Goal: Task Accomplishment & Management: Use online tool/utility

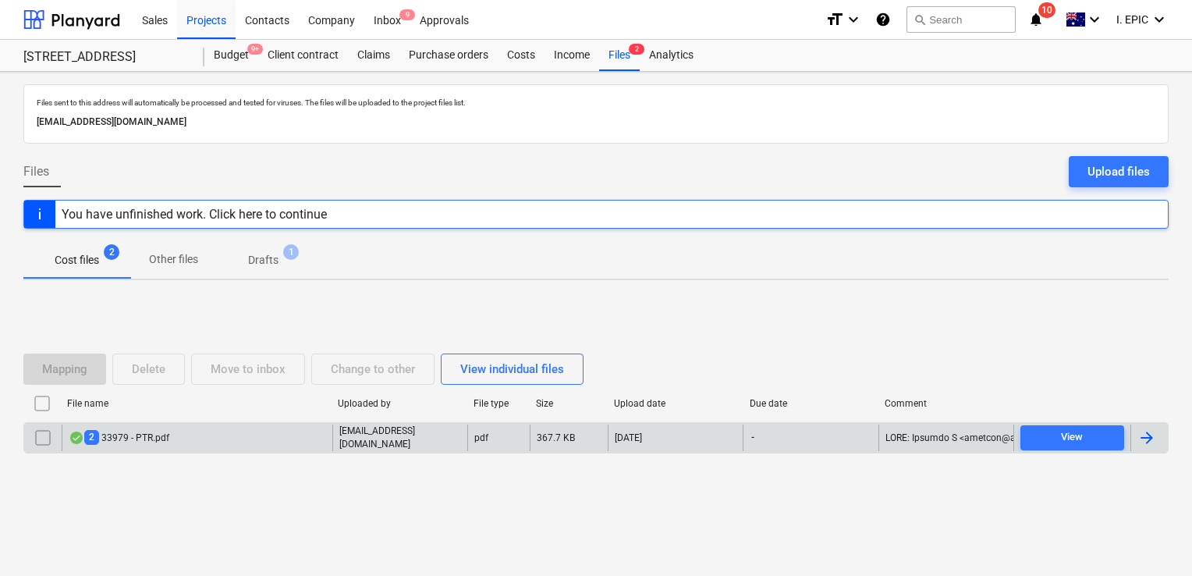
click at [232, 438] on div "2 33979 - PTR.pdf" at bounding box center [197, 437] width 271 height 27
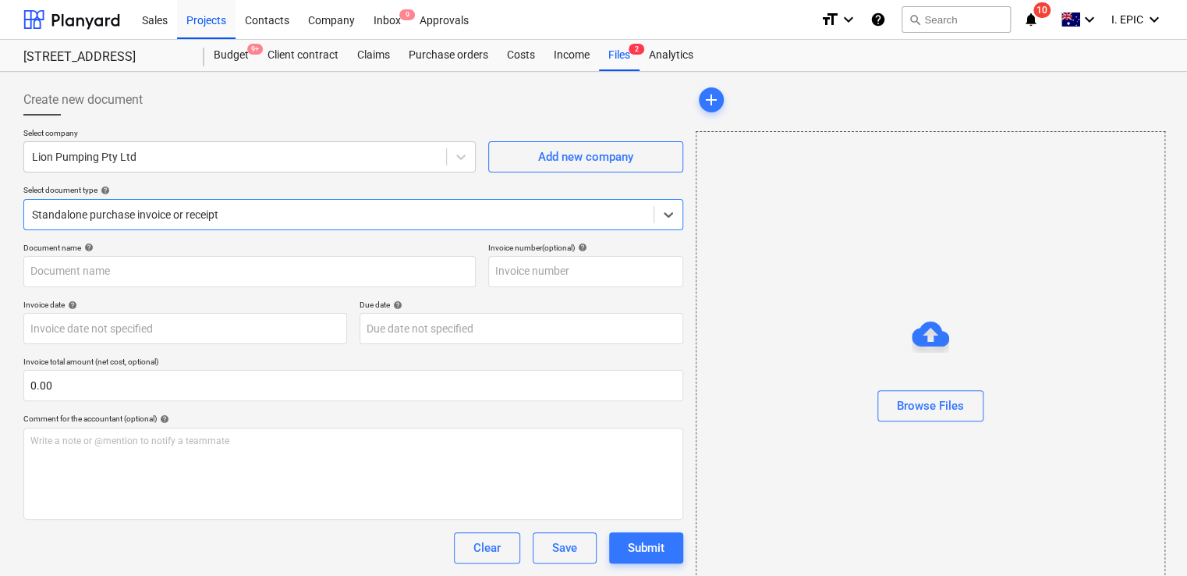
type input "33979"
type input "[DATE]"
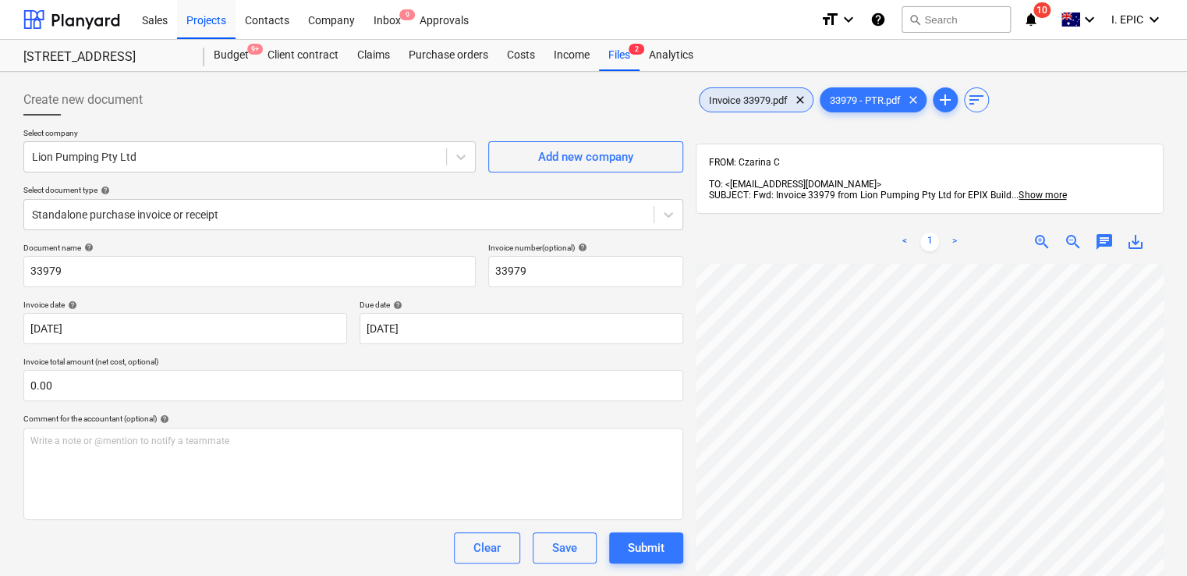
click at [742, 108] on div "Invoice 33979.pdf clear" at bounding box center [756, 99] width 115 height 25
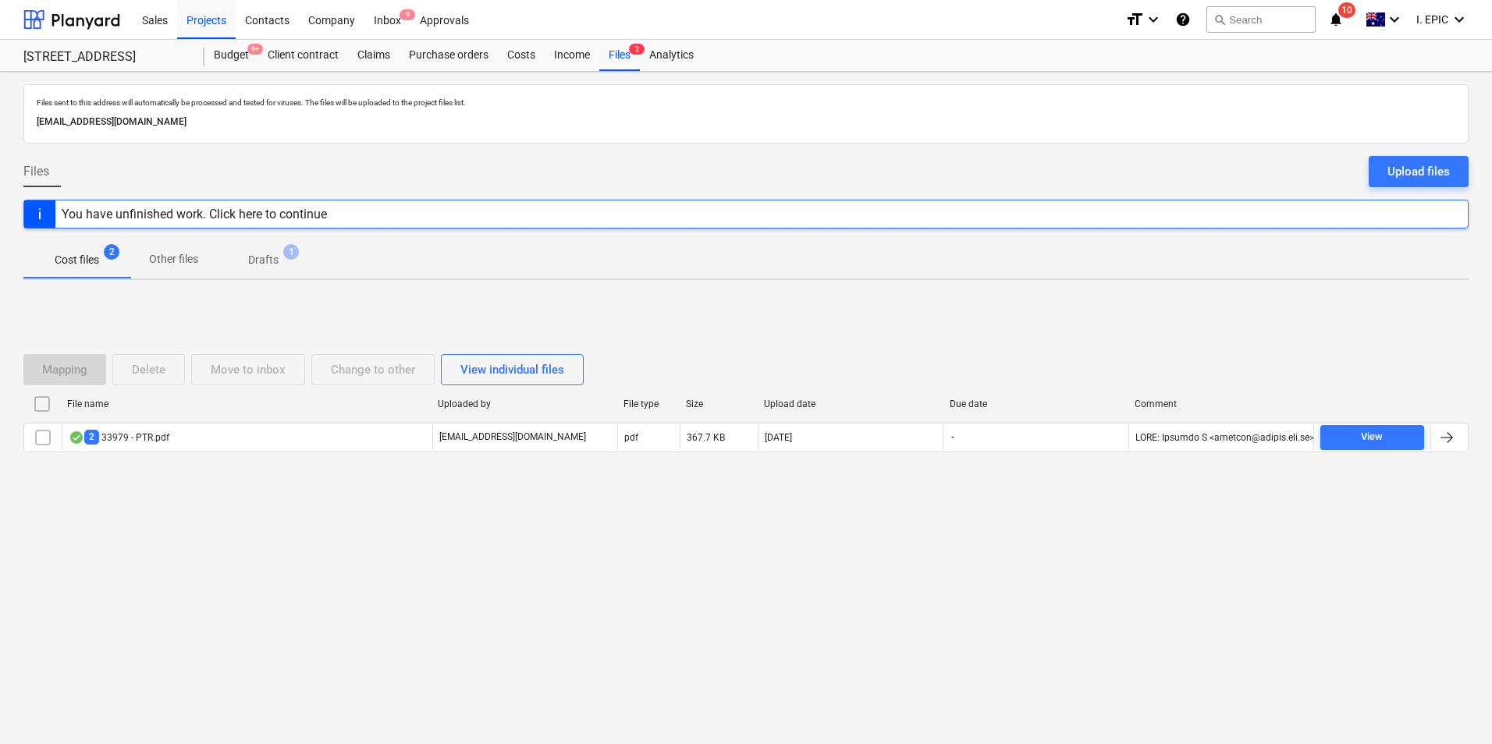
click at [259, 265] on p "Drafts" at bounding box center [263, 260] width 30 height 16
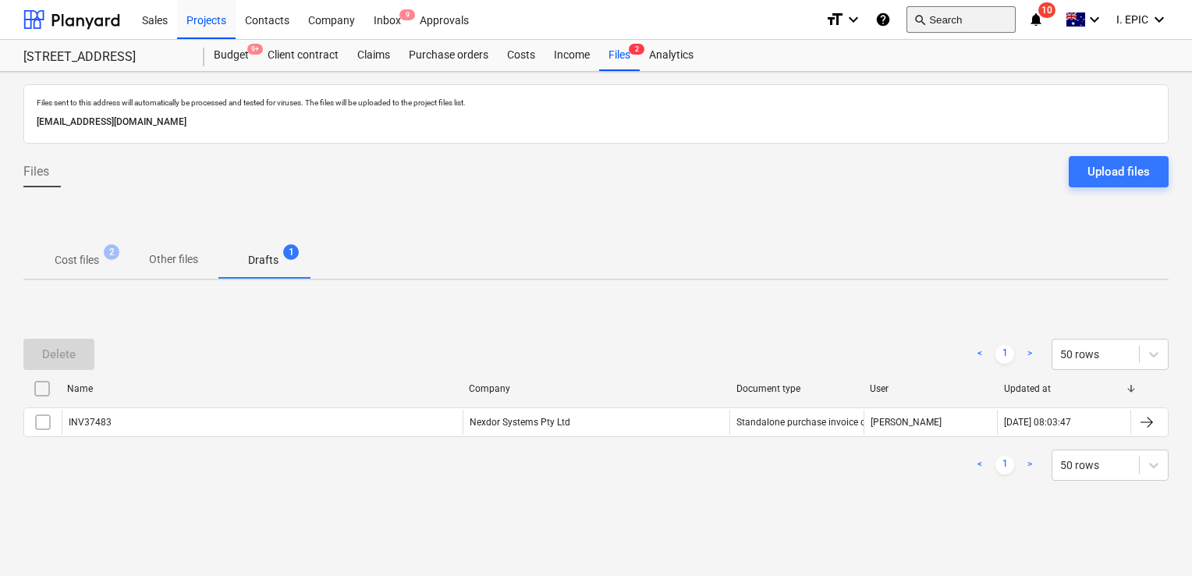
click at [935, 23] on button "search Search" at bounding box center [961, 19] width 109 height 27
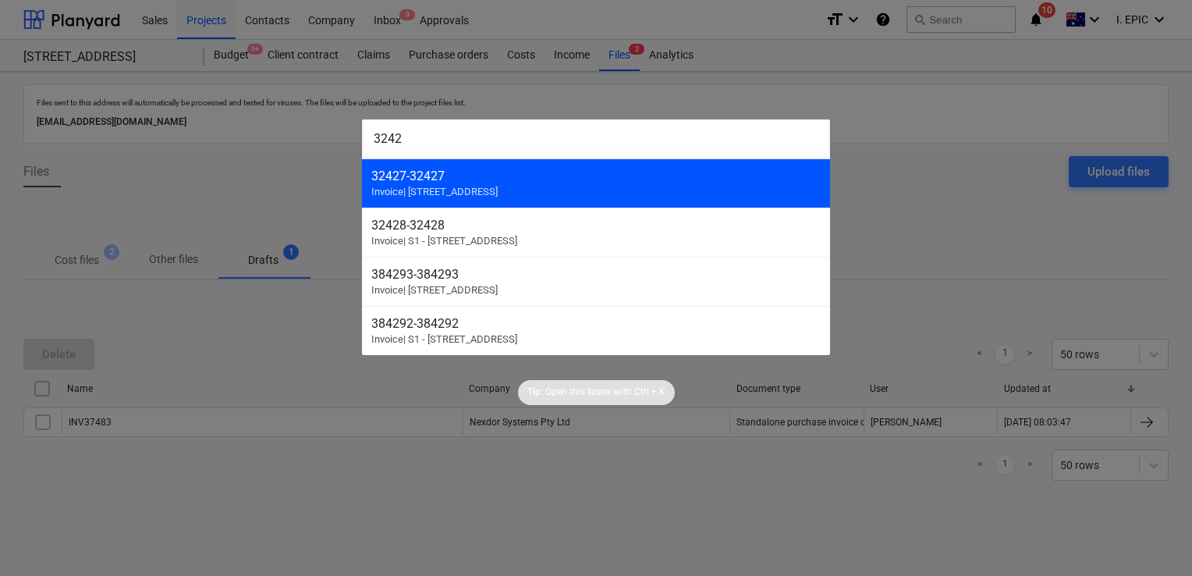
type input "3242"
click at [485, 173] on div "32427 - 32427" at bounding box center [595, 176] width 449 height 15
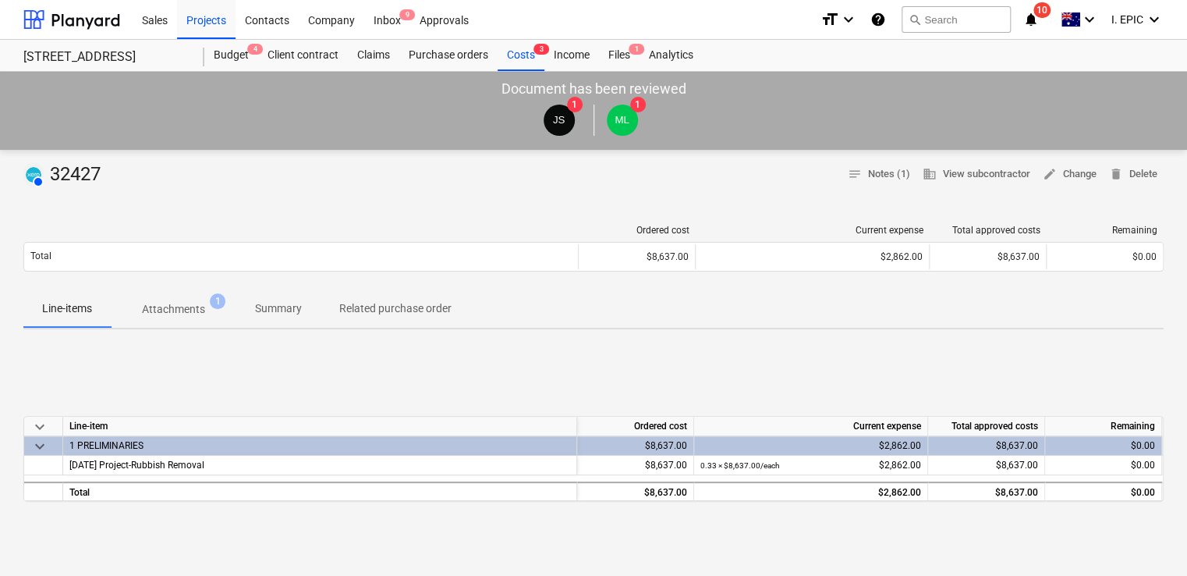
click at [188, 312] on p "Attachments" at bounding box center [173, 309] width 63 height 16
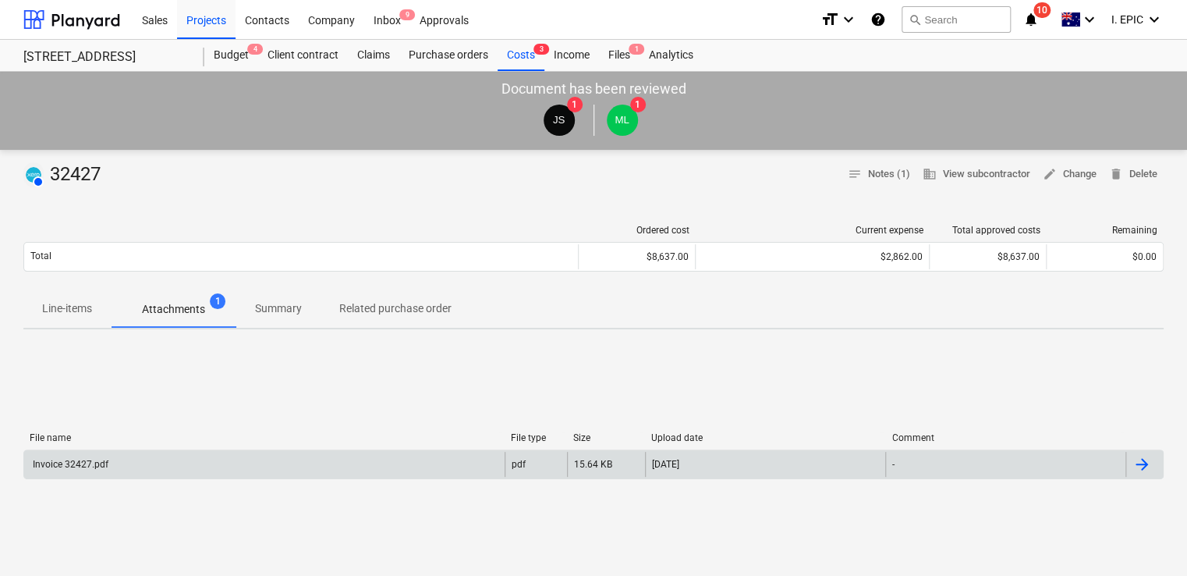
click at [303, 458] on div "Invoice 32427.pdf" at bounding box center [264, 464] width 481 height 25
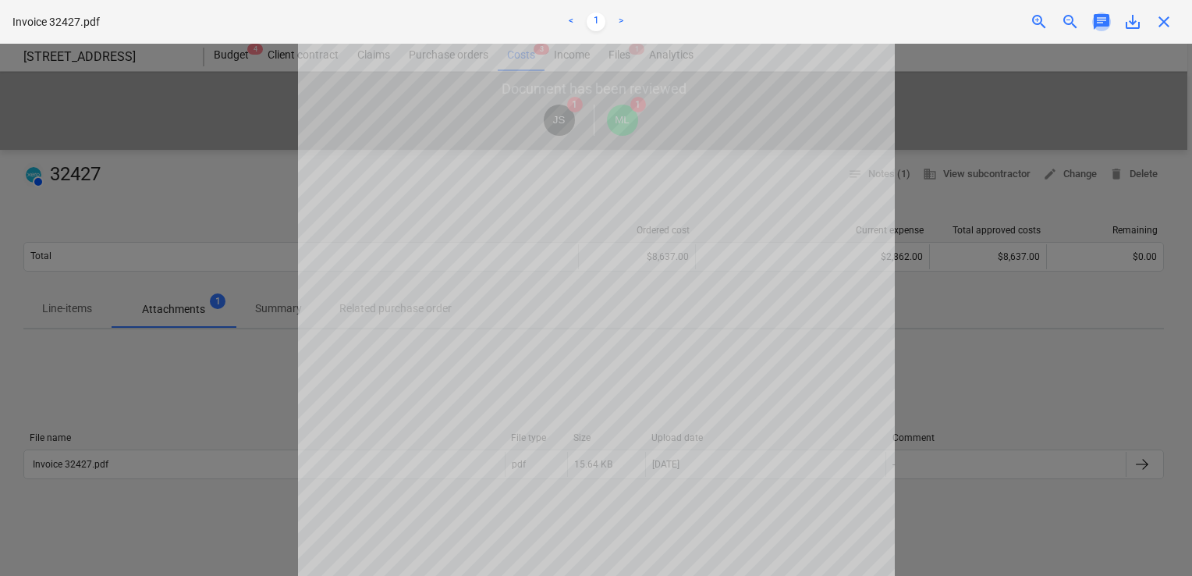
click at [1099, 20] on span "chat" at bounding box center [1101, 21] width 19 height 19
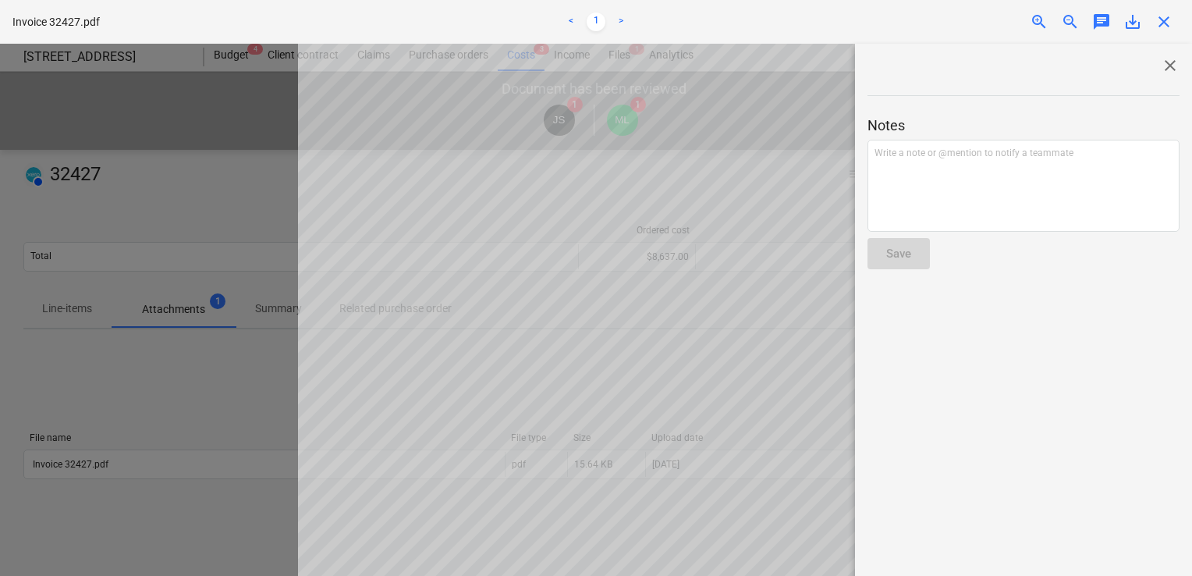
click at [1164, 58] on span "close" at bounding box center [1170, 65] width 19 height 19
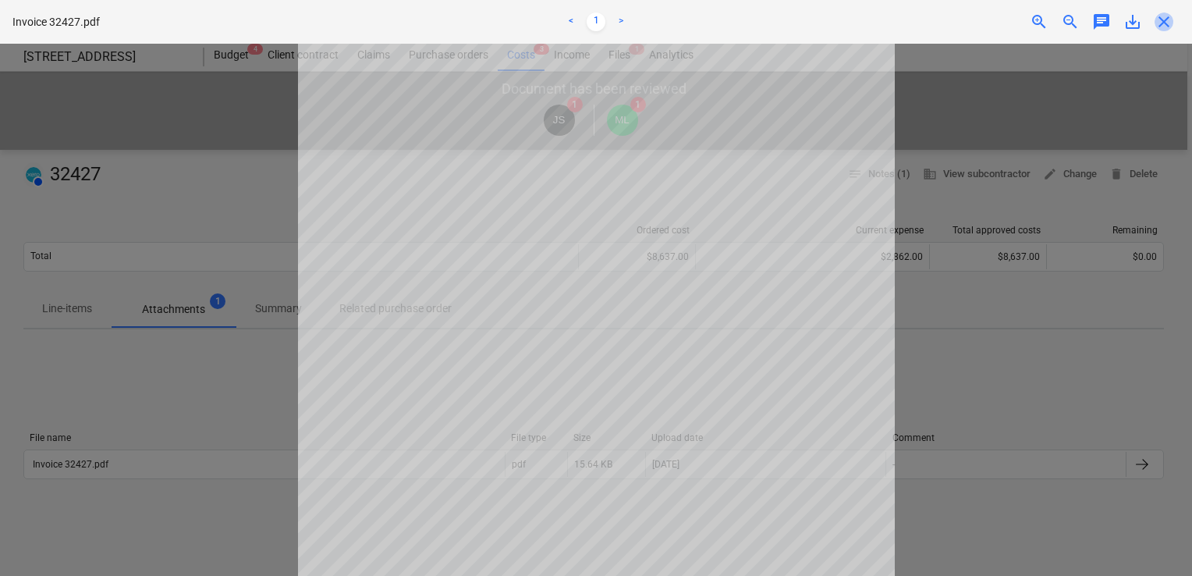
click at [1166, 25] on span "close" at bounding box center [1164, 21] width 19 height 19
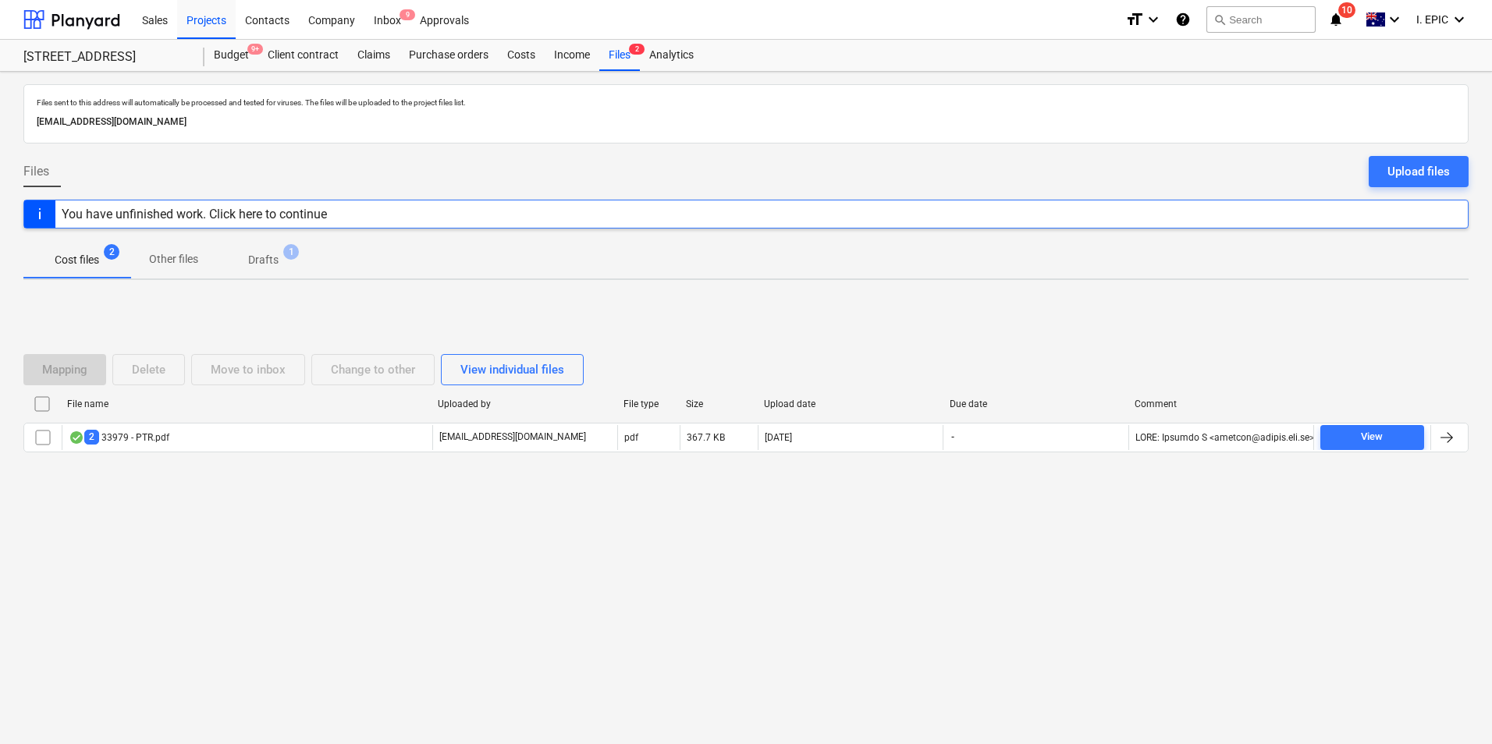
click at [1338, 23] on icon "notifications" at bounding box center [1336, 19] width 16 height 19
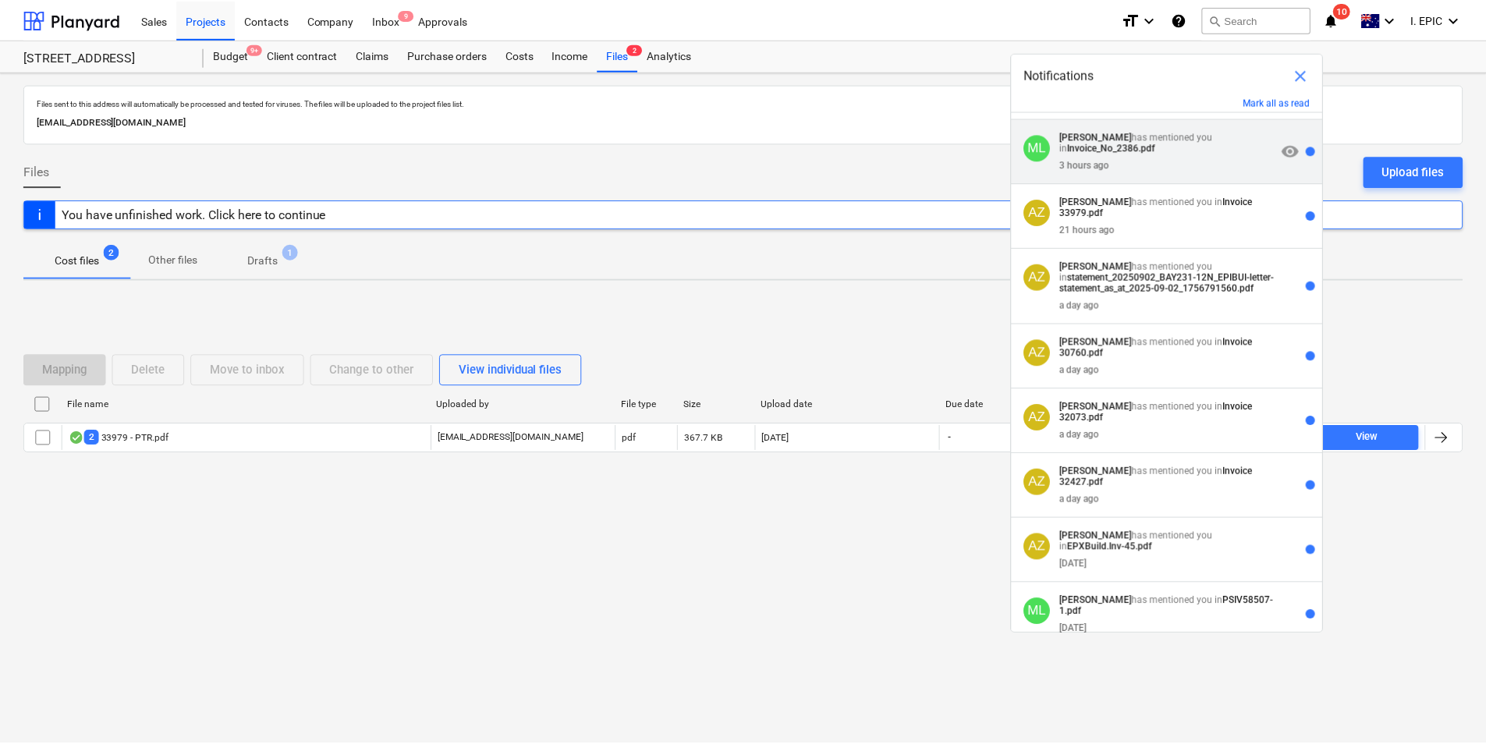
scroll to position [137, 0]
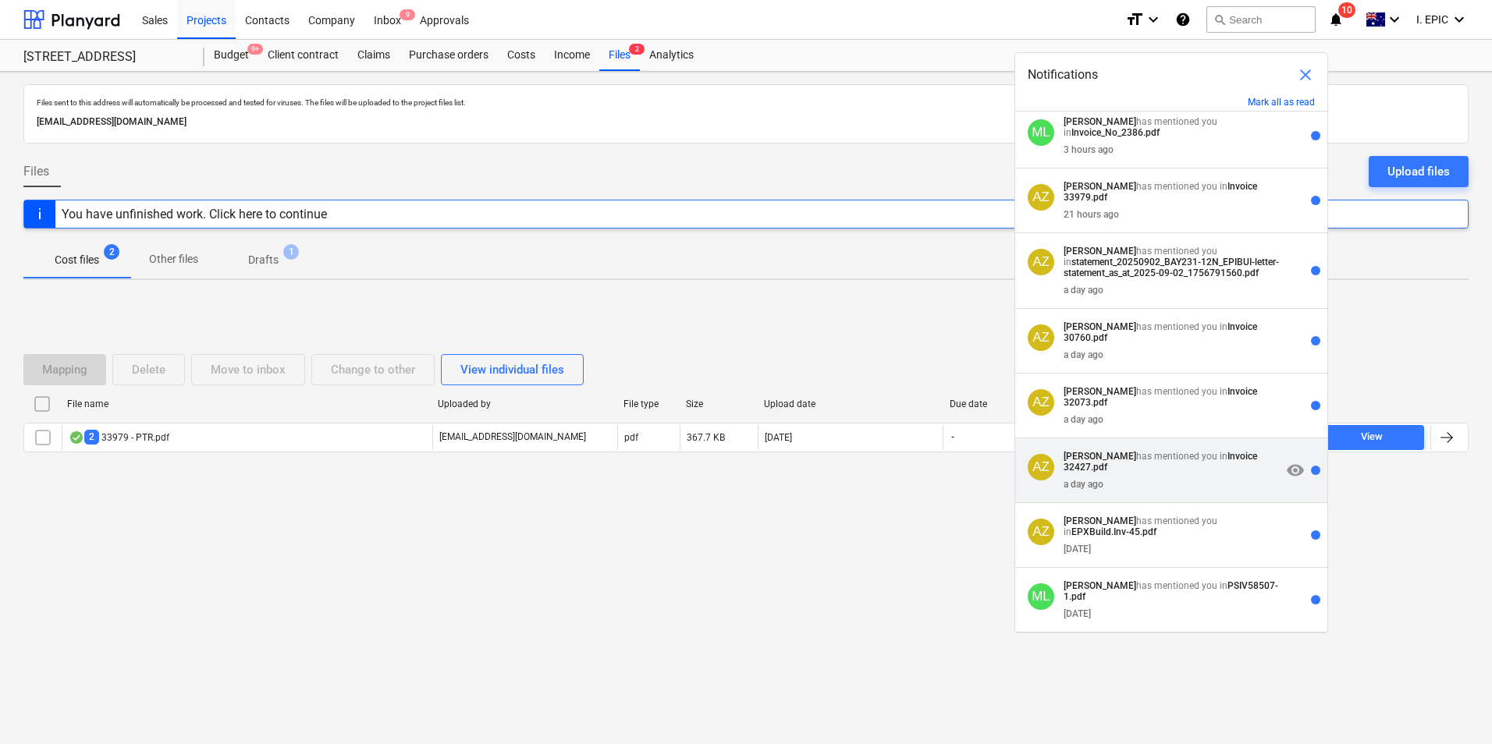
click at [1138, 467] on p "[PERSON_NAME] has mentioned you in Invoice 32427.pdf" at bounding box center [1172, 462] width 218 height 22
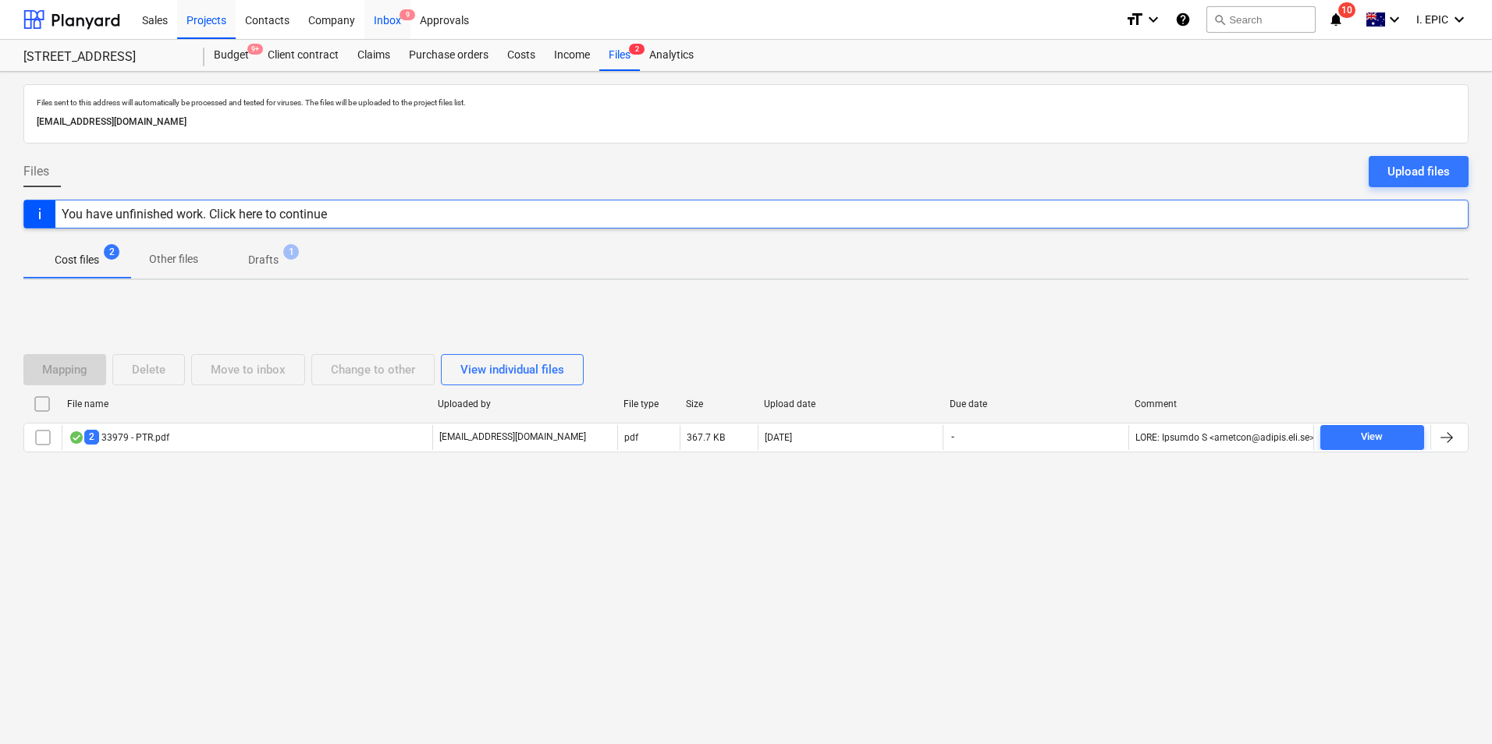
click at [386, 18] on div "Inbox 9" at bounding box center [387, 19] width 46 height 40
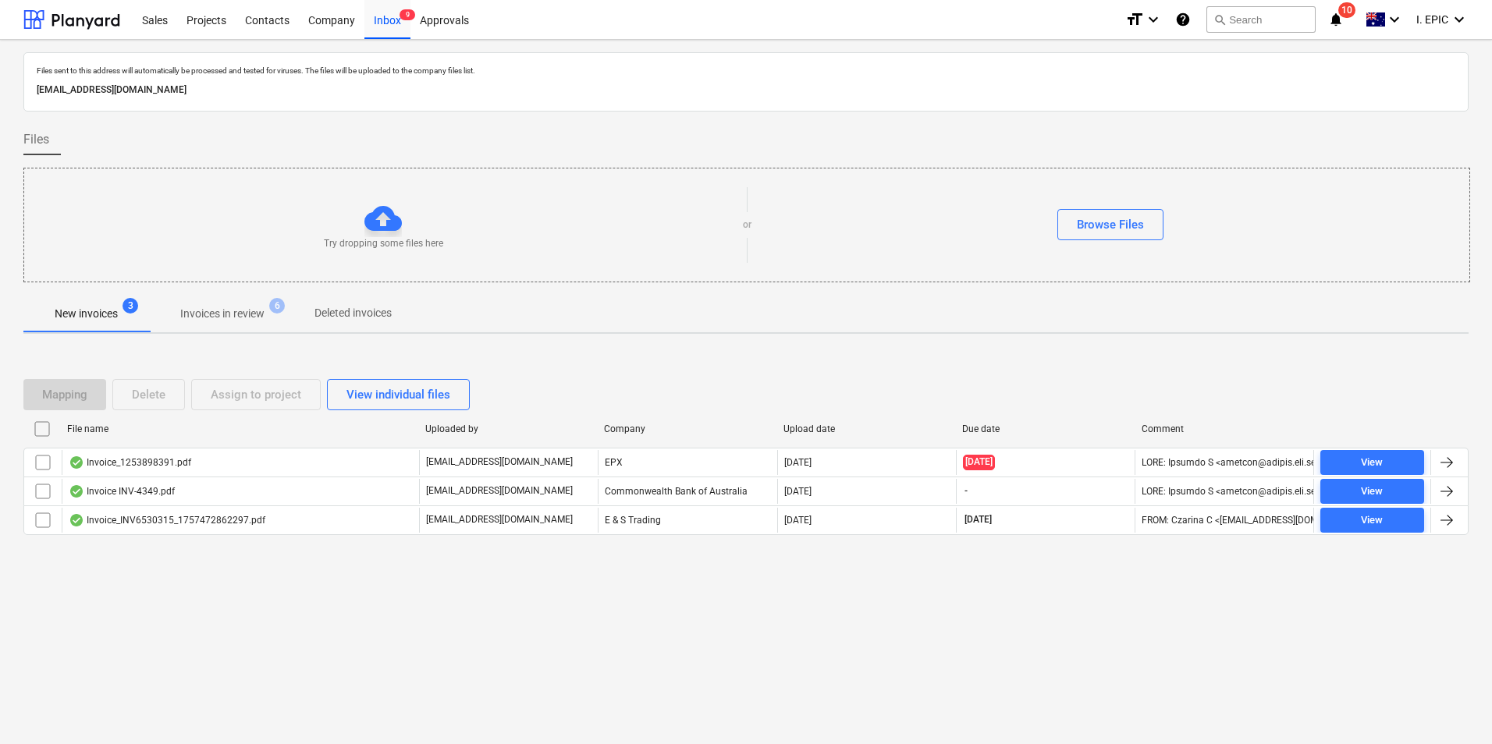
click at [257, 305] on span "Invoices in review 6" at bounding box center [222, 314] width 147 height 28
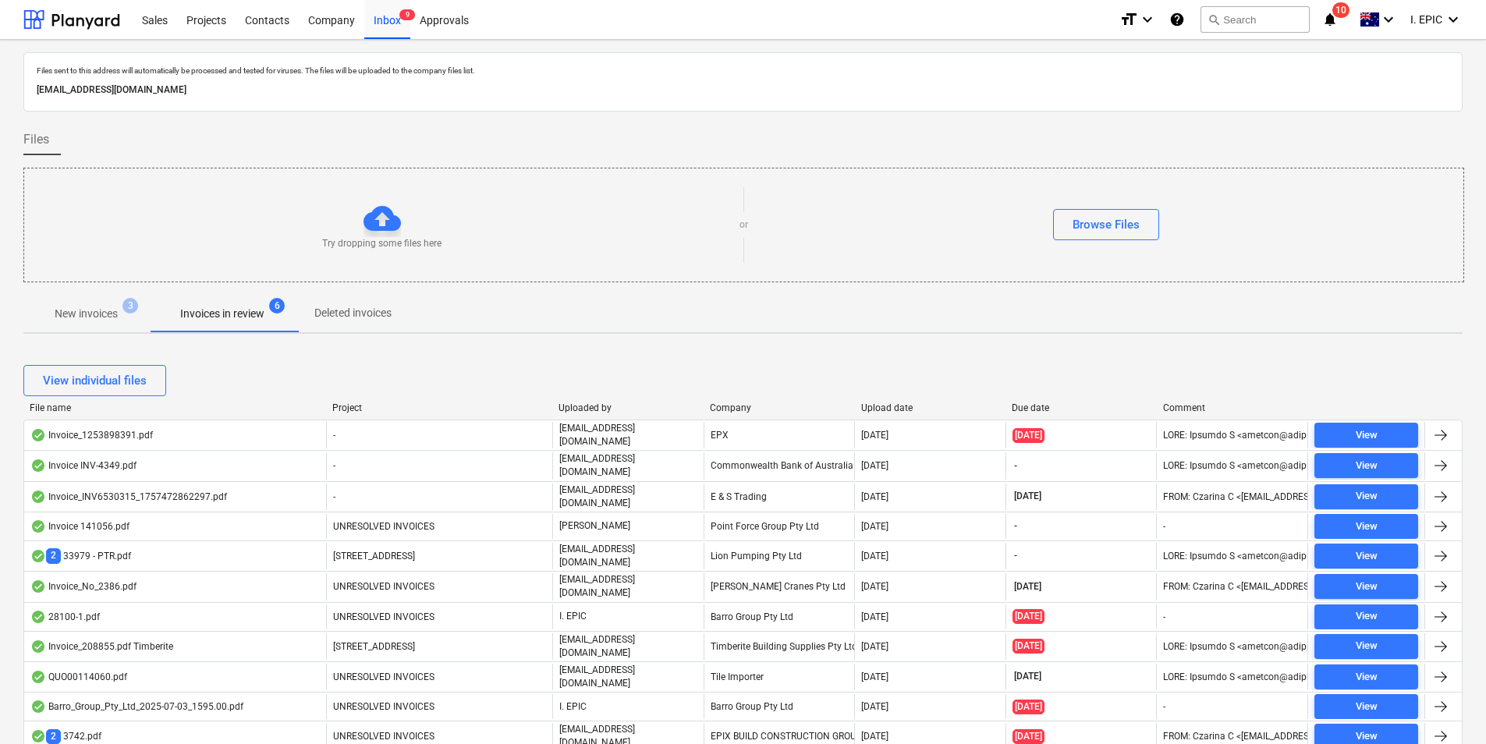
click at [1331, 14] on icon "notifications" at bounding box center [1330, 19] width 16 height 19
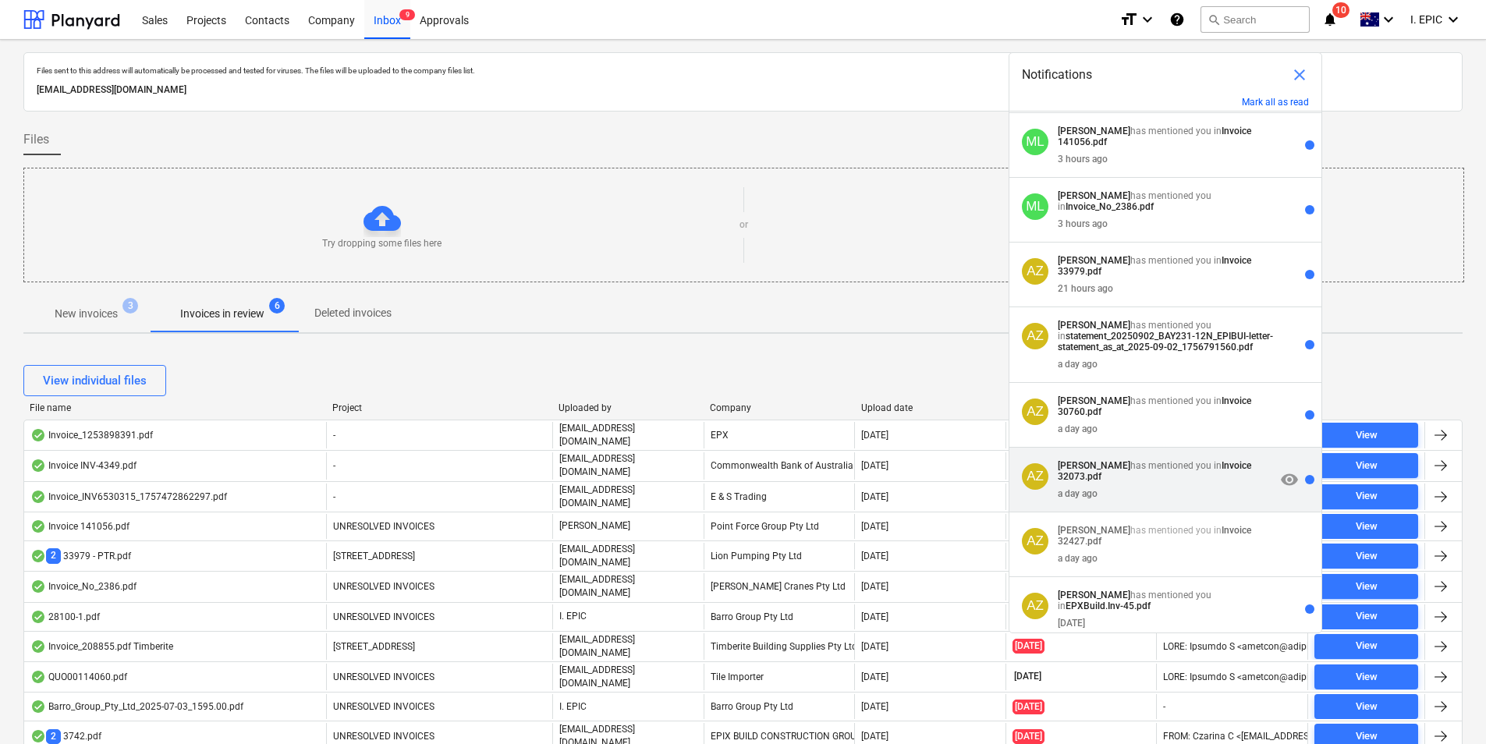
scroll to position [137, 0]
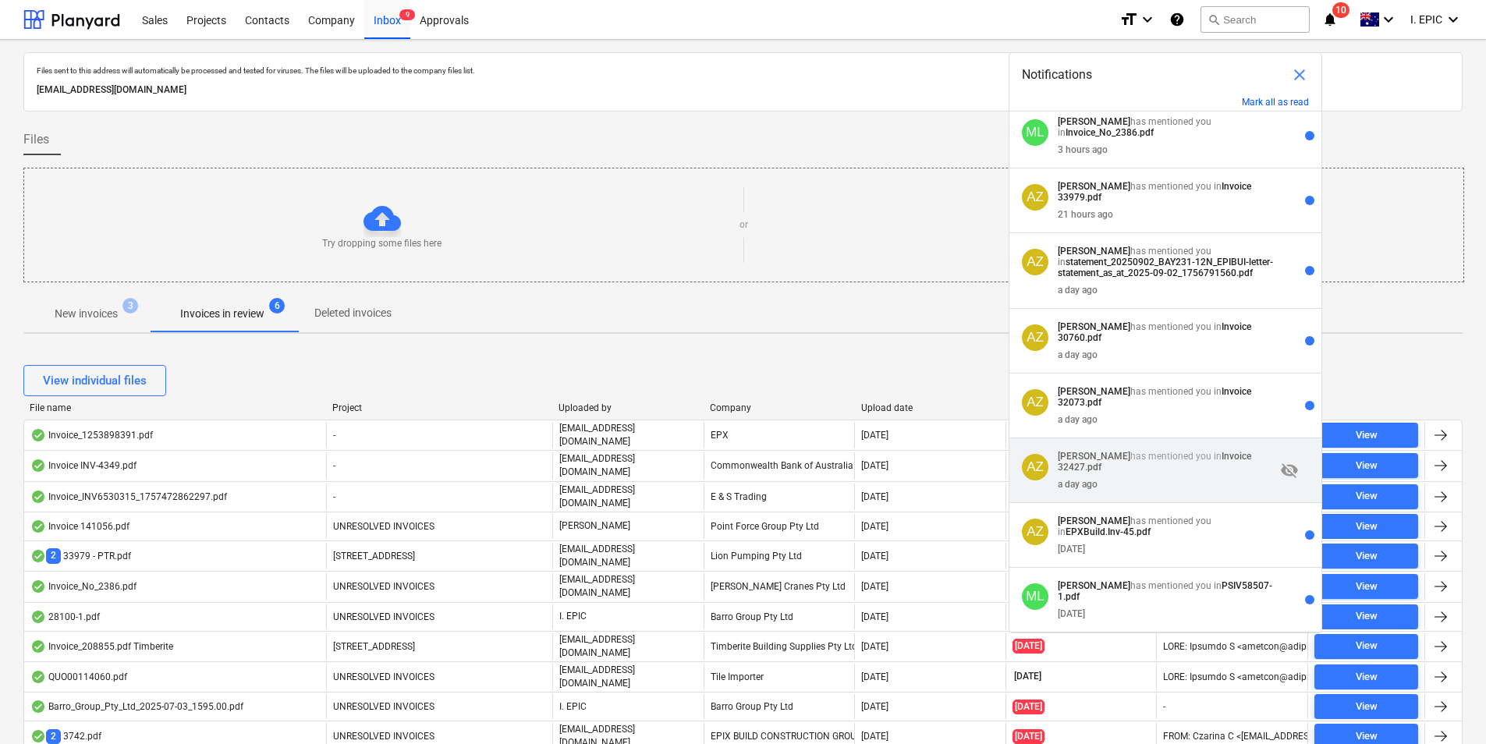
click at [1120, 475] on div "a day ago" at bounding box center [1167, 481] width 218 height 17
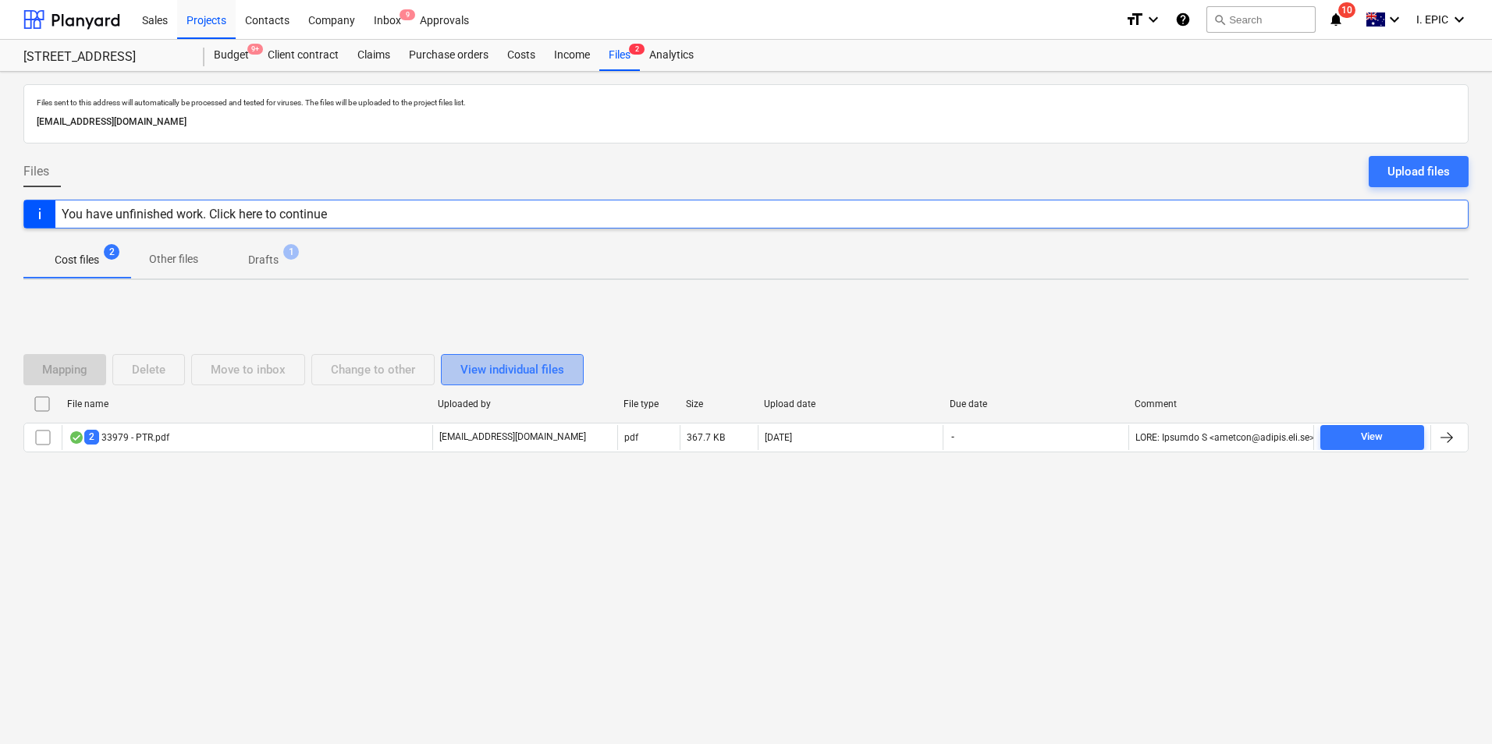
click at [479, 370] on div "View individual files" at bounding box center [512, 370] width 104 height 20
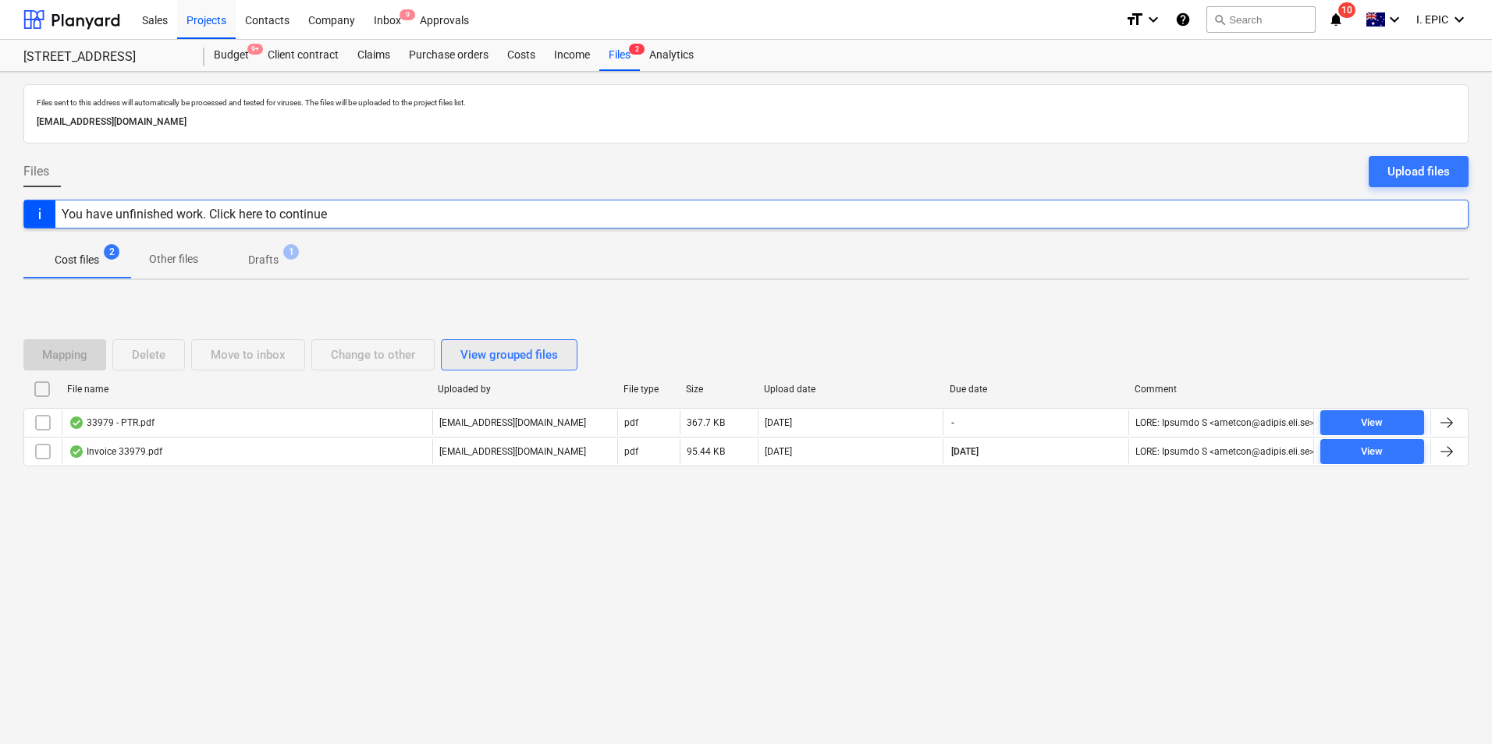
click at [477, 358] on div "View grouped files" at bounding box center [509, 355] width 98 height 20
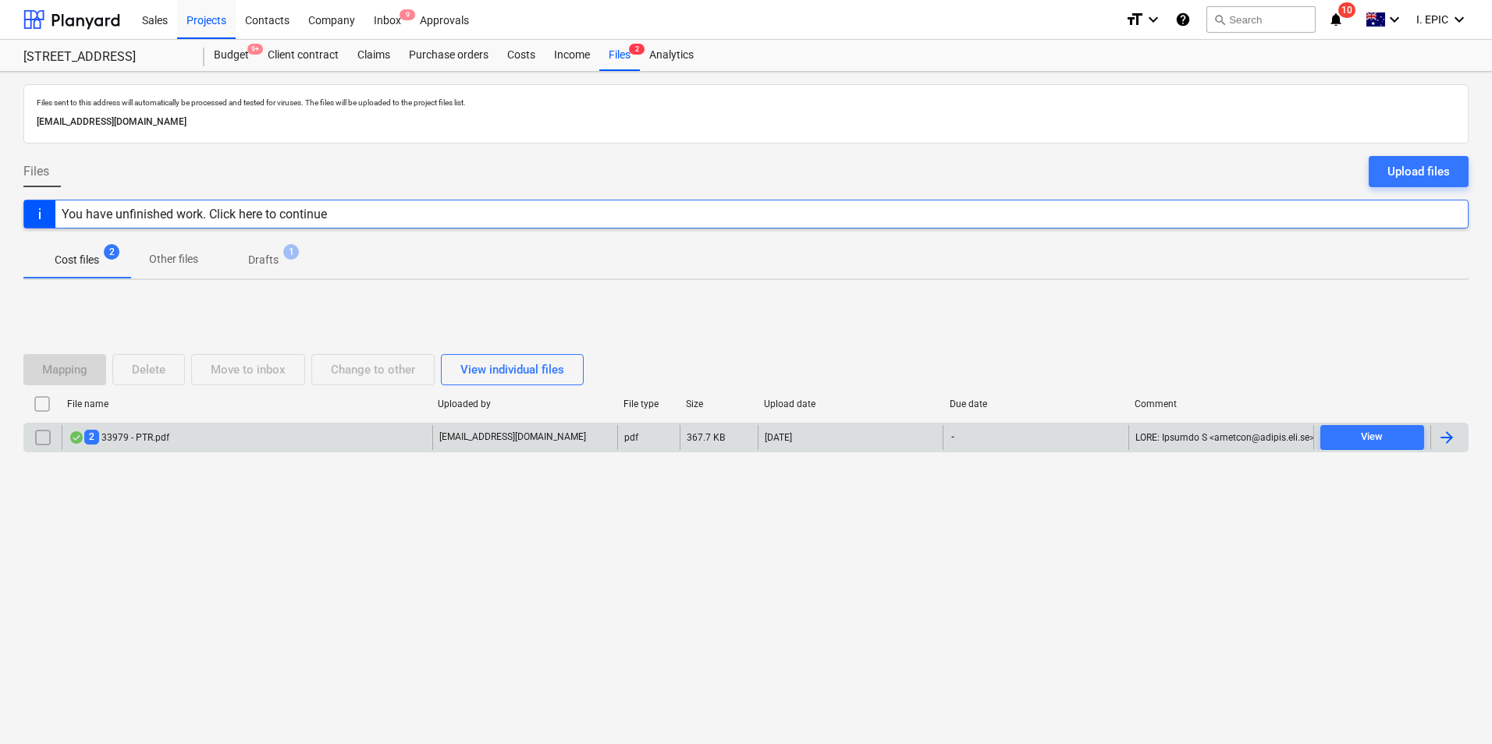
click at [283, 438] on div "2 33979 - PTR.pdf" at bounding box center [247, 437] width 371 height 25
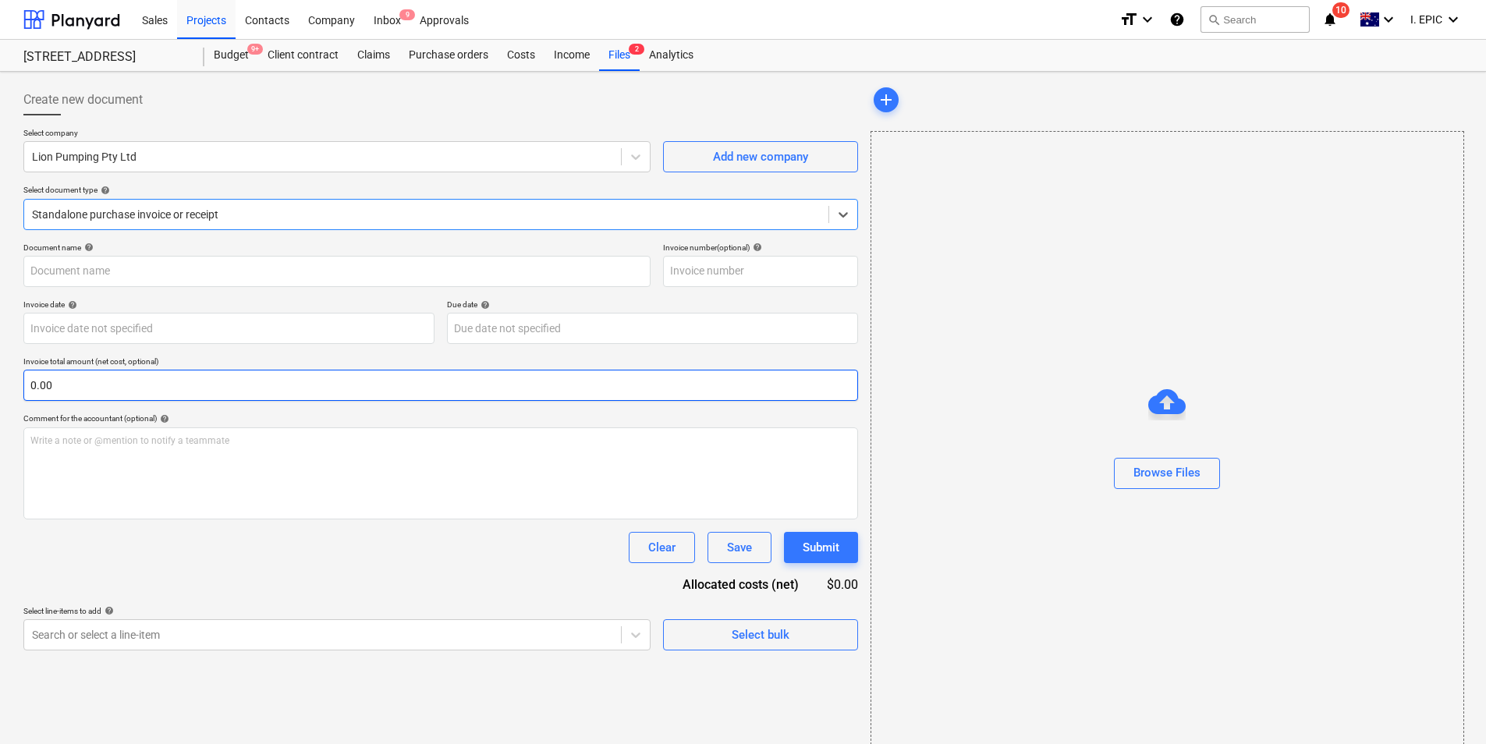
type input "33979"
type input "[DATE]"
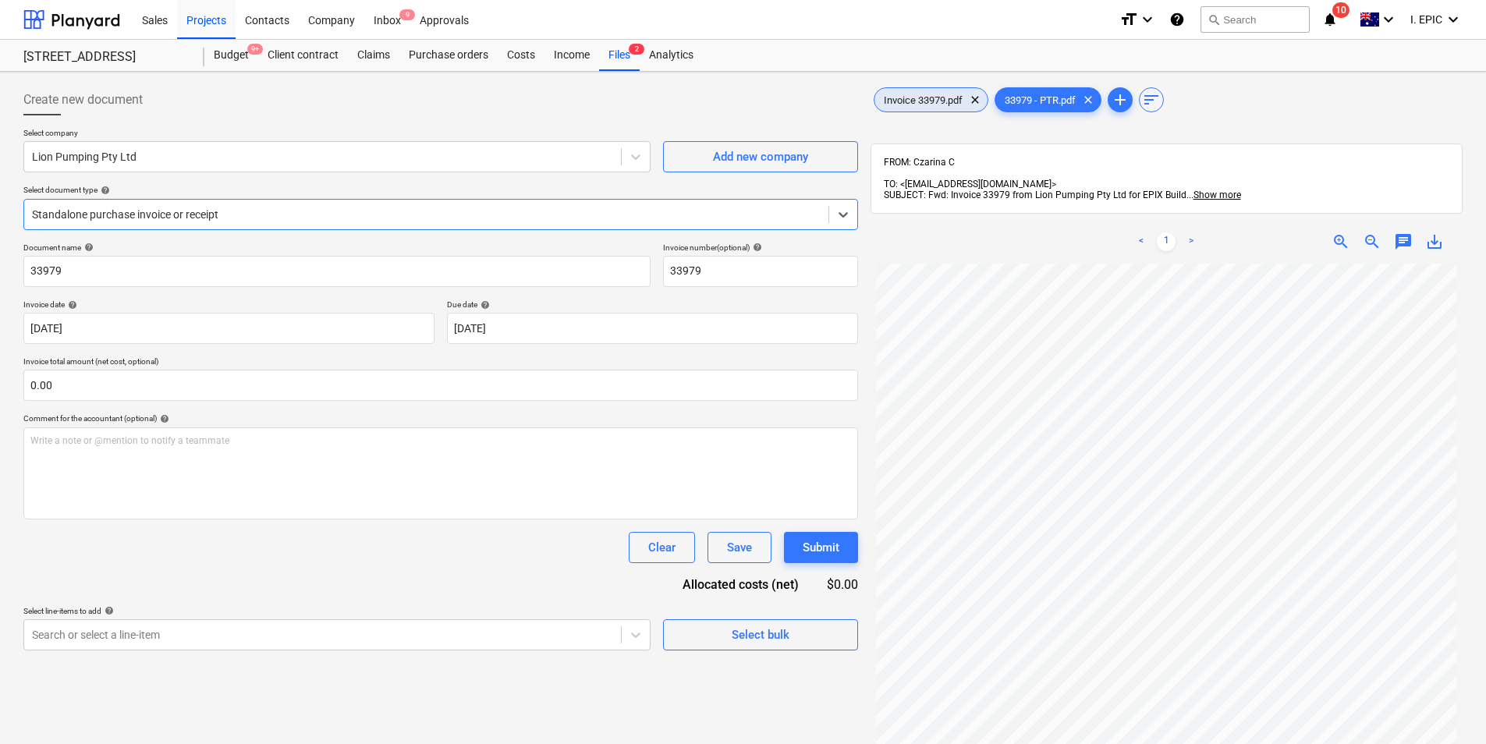
click at [923, 108] on div "Invoice 33979.pdf clear" at bounding box center [931, 99] width 115 height 25
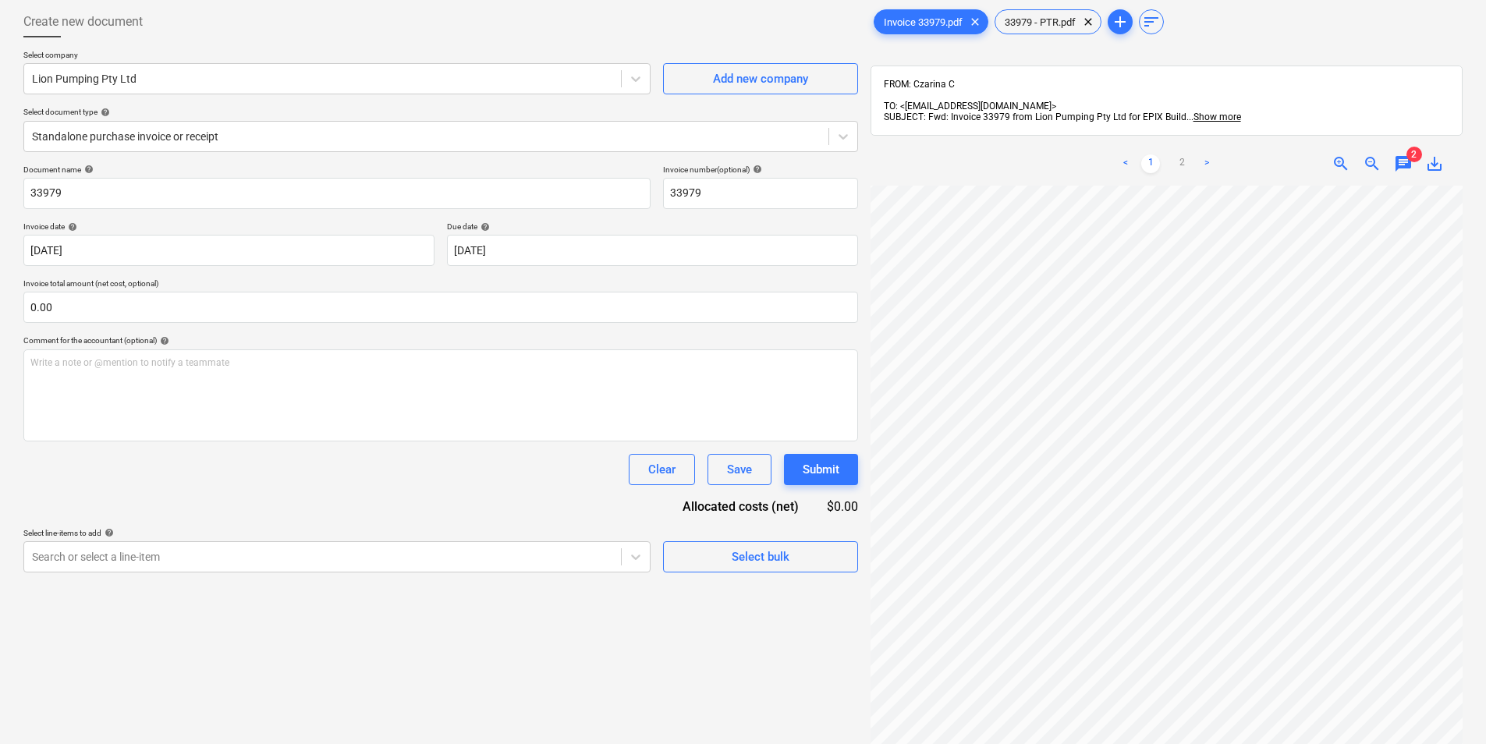
click at [1407, 154] on span "chat" at bounding box center [1403, 163] width 19 height 19
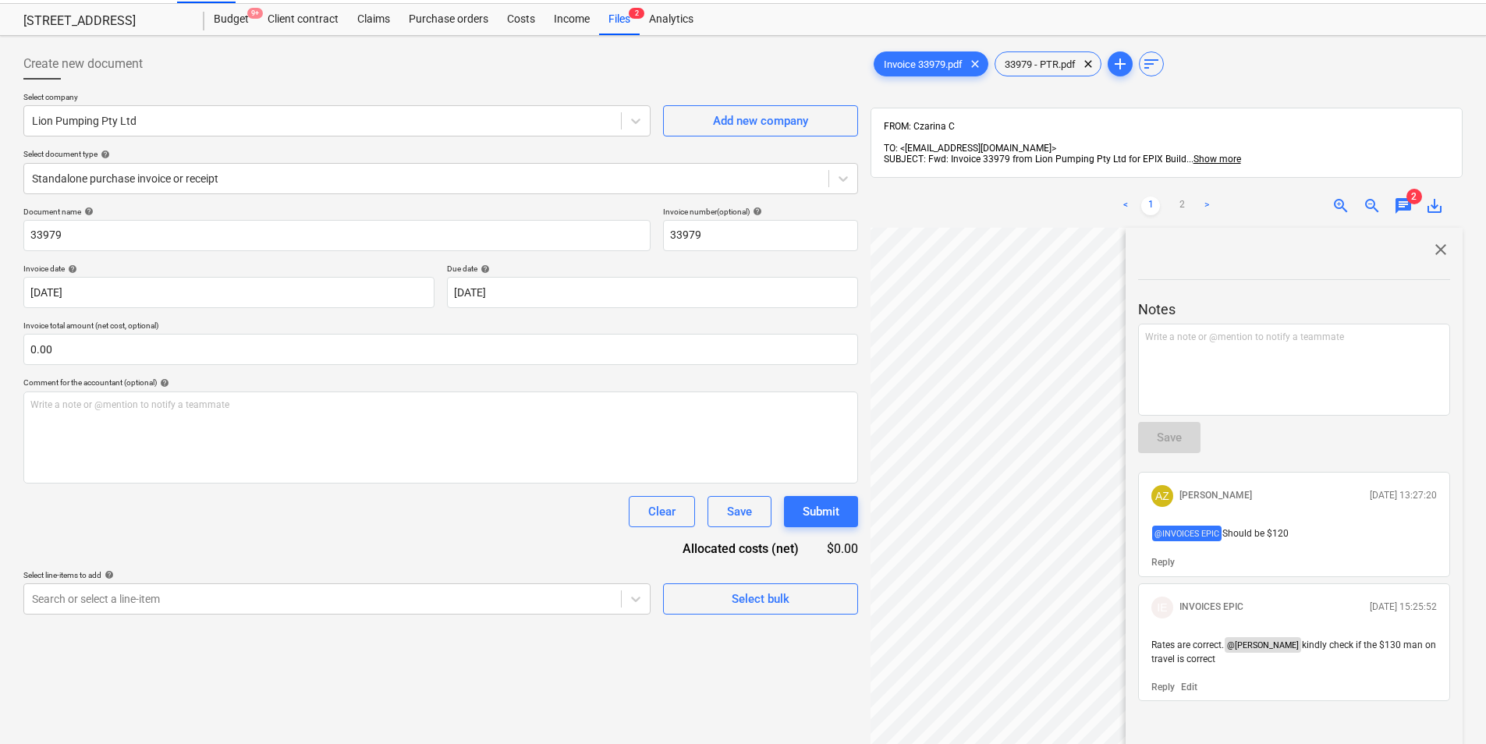
scroll to position [0, 0]
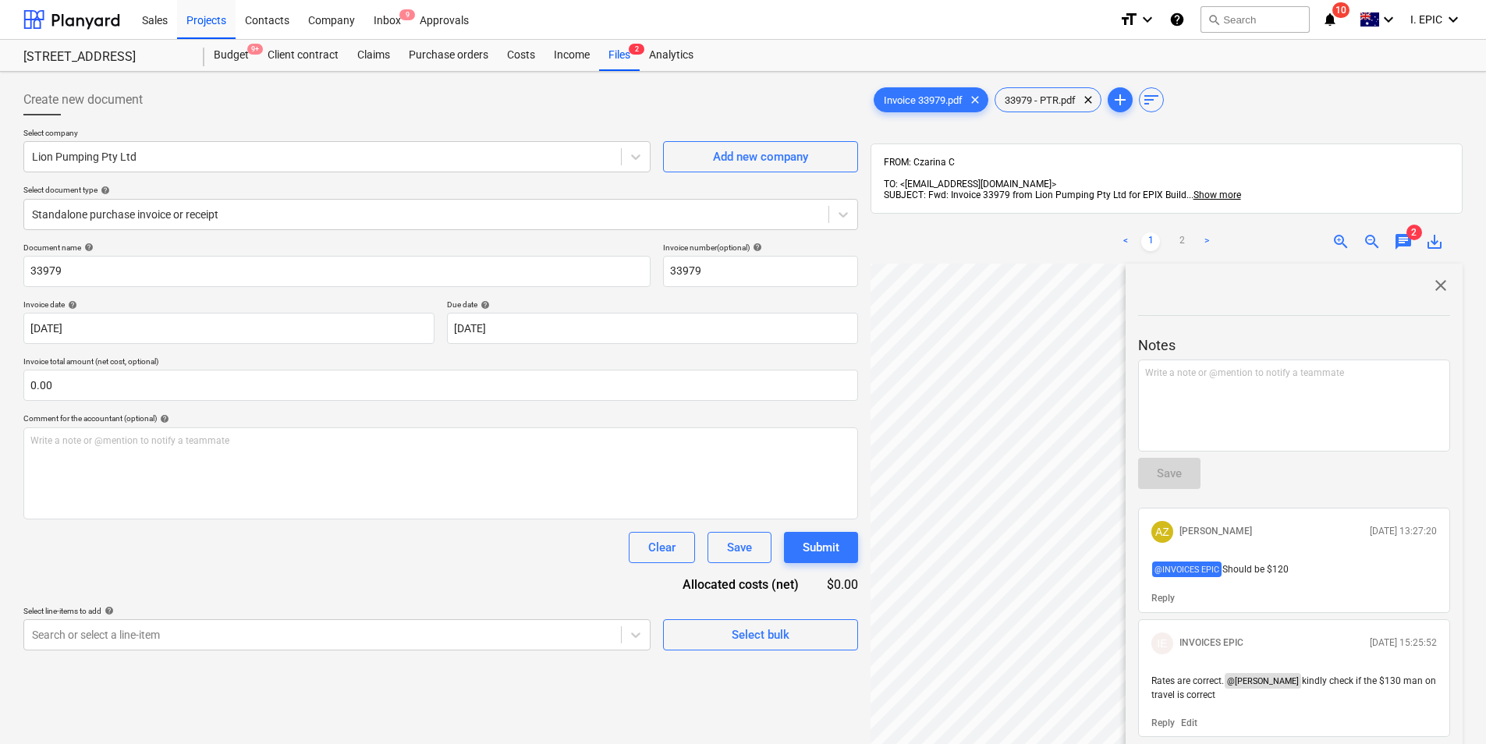
click at [1407, 232] on span "chat" at bounding box center [1403, 241] width 19 height 19
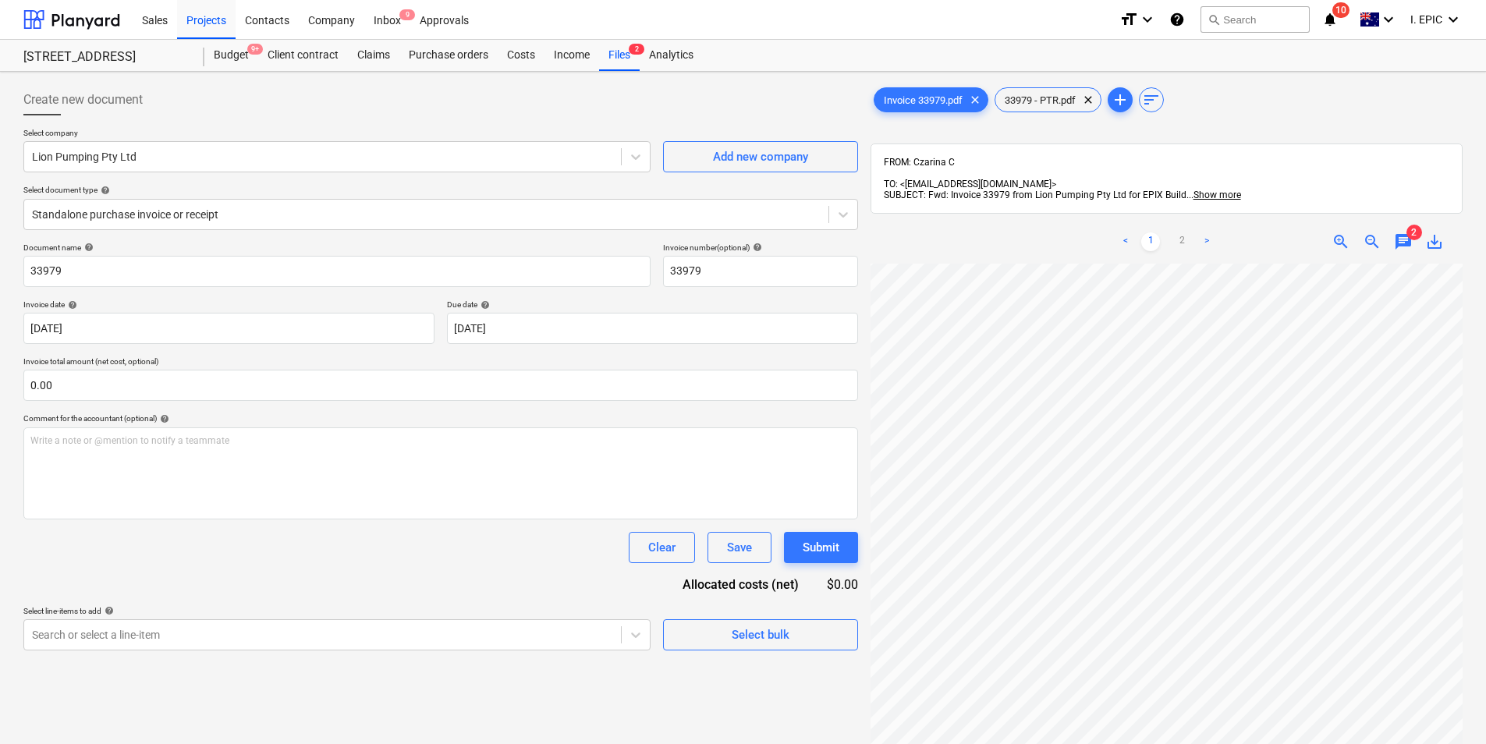
click at [1406, 232] on span "chat" at bounding box center [1403, 241] width 19 height 19
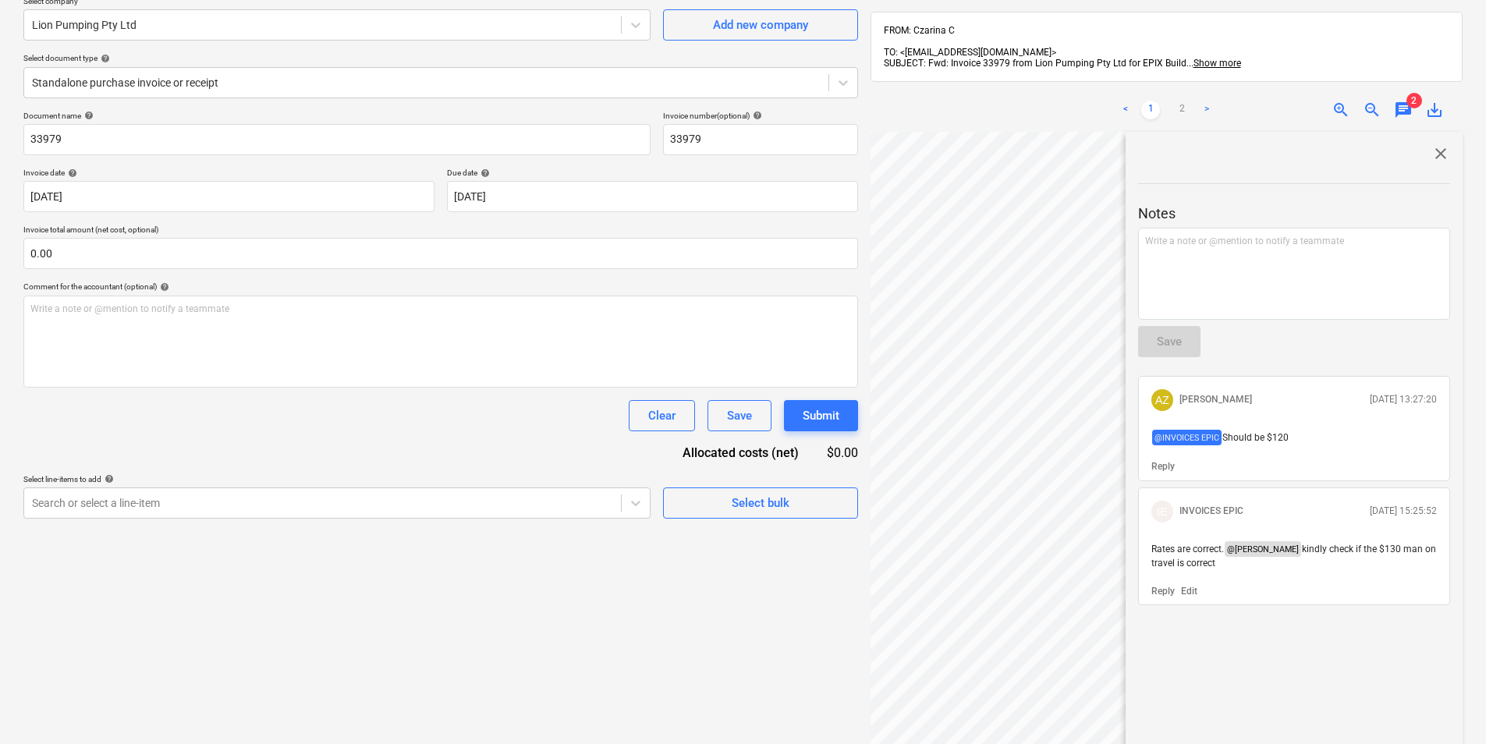
scroll to position [156, 0]
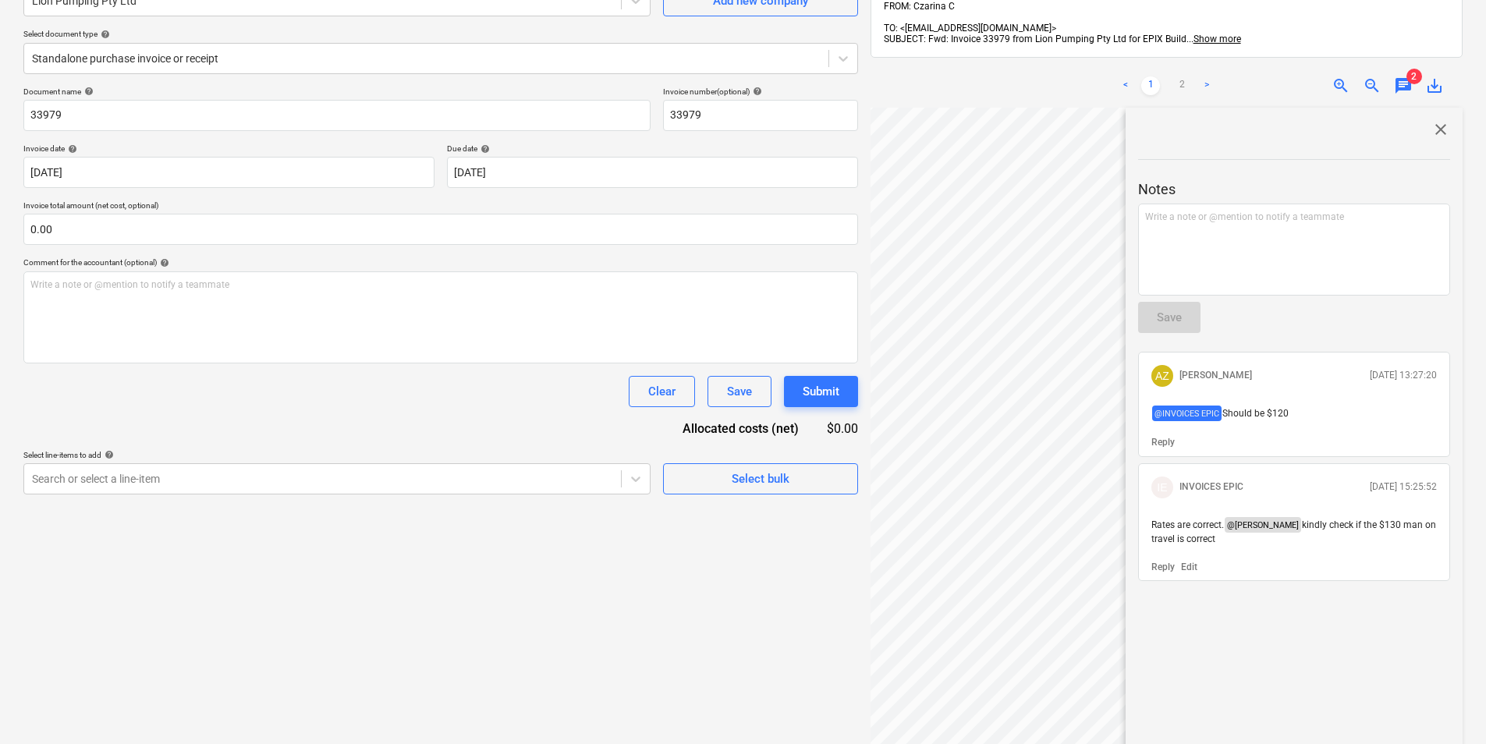
click at [1436, 120] on span "close" at bounding box center [1441, 129] width 19 height 19
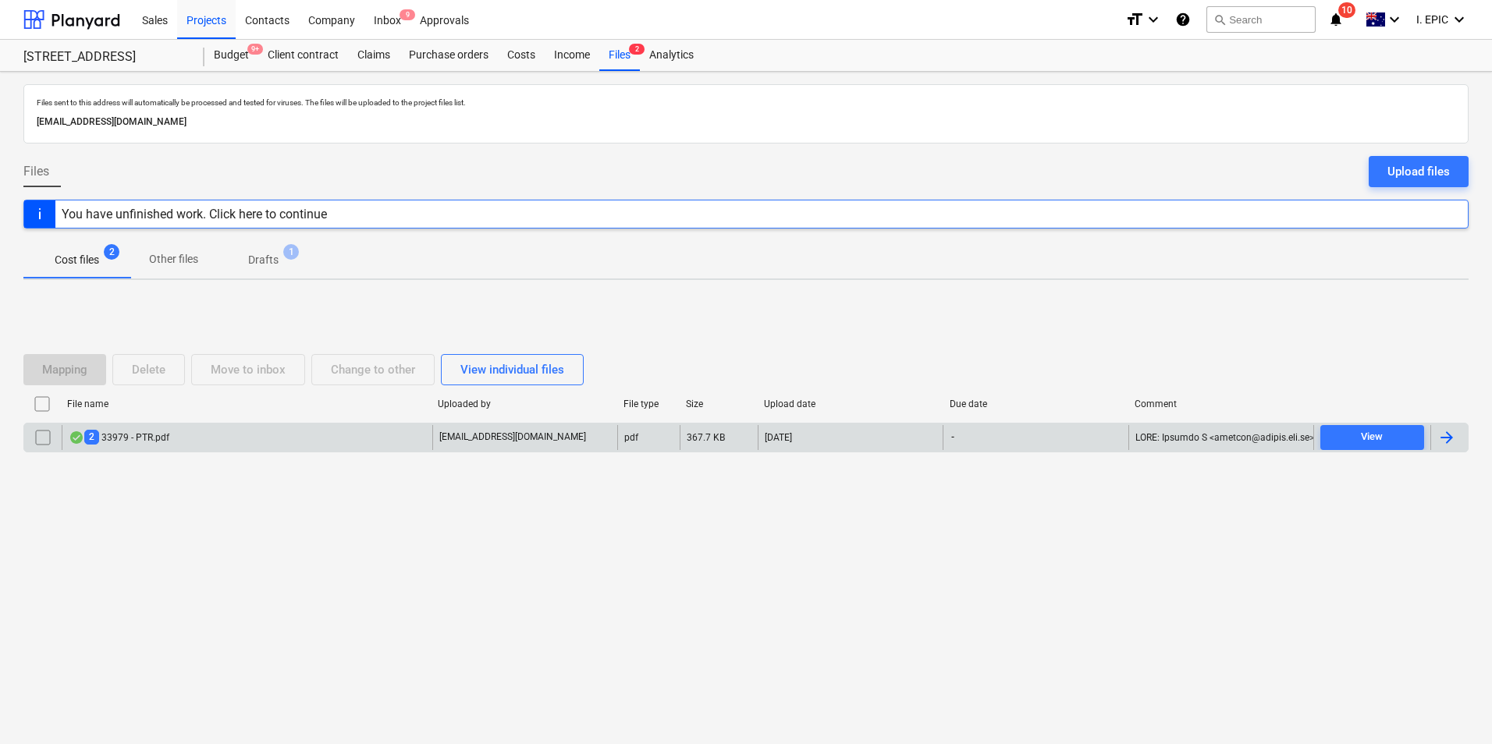
click at [293, 442] on div "2 33979 - PTR.pdf" at bounding box center [247, 437] width 371 height 25
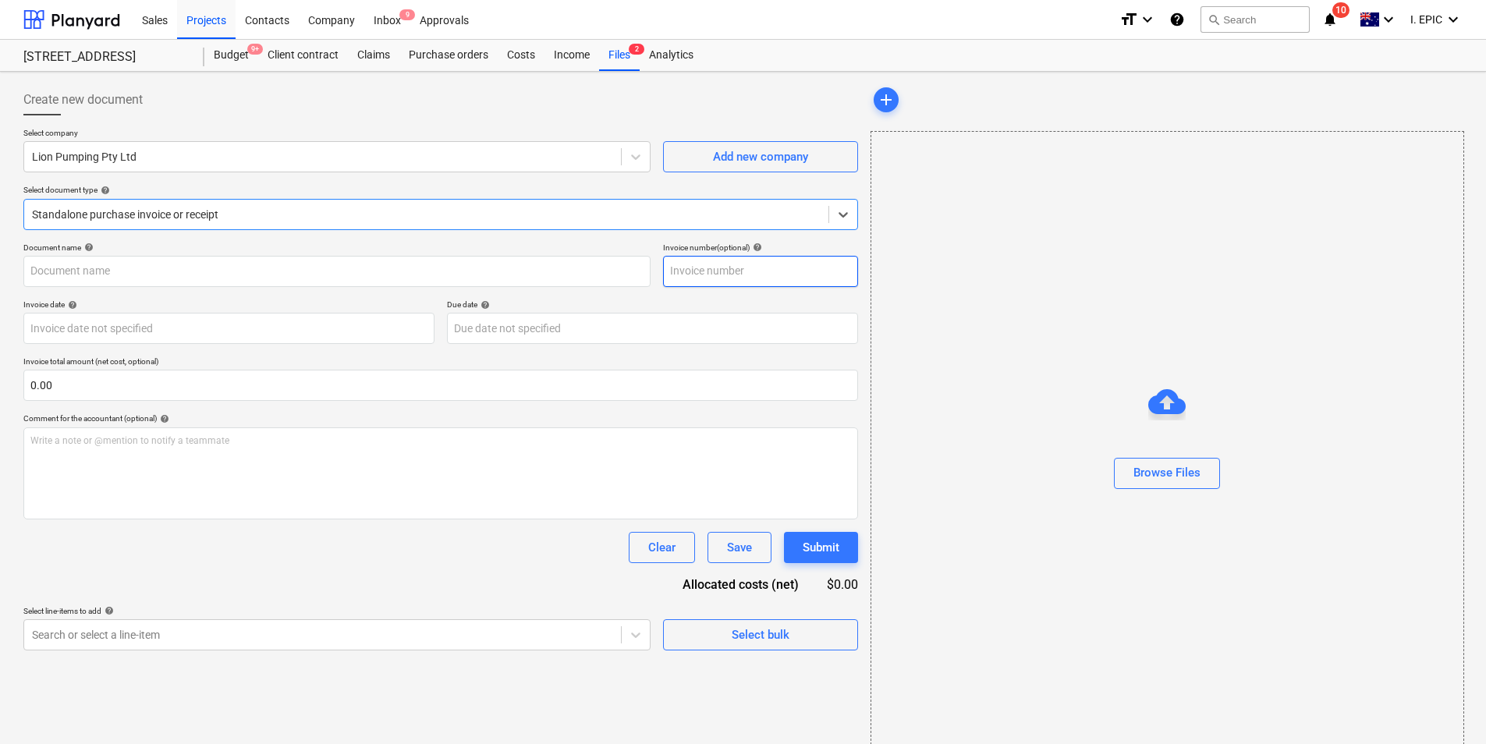
type input "33979"
type input "[DATE]"
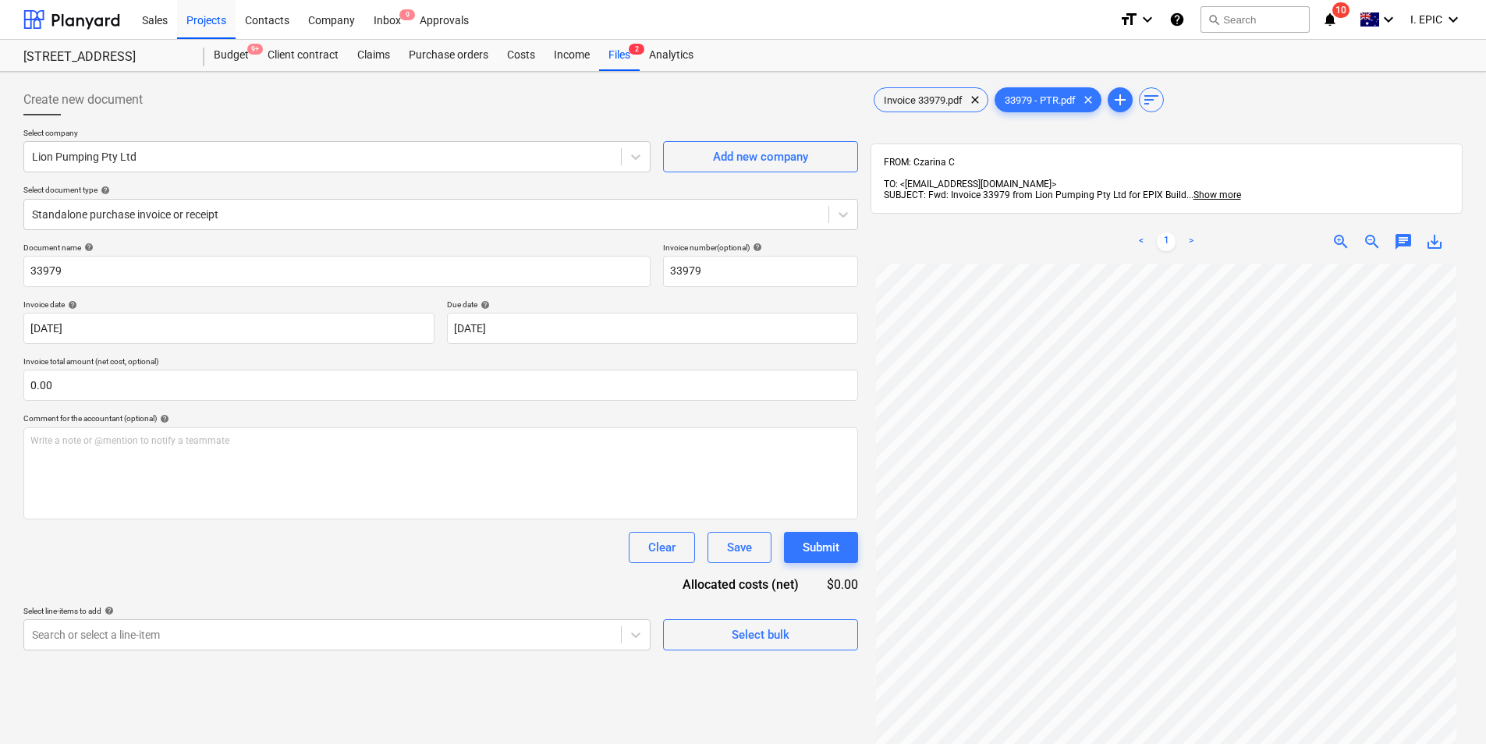
click at [1144, 232] on link "<" at bounding box center [1141, 241] width 19 height 19
click at [1191, 232] on link ">" at bounding box center [1191, 241] width 19 height 19
click at [928, 105] on span "Invoice 33979.pdf" at bounding box center [924, 100] width 98 height 12
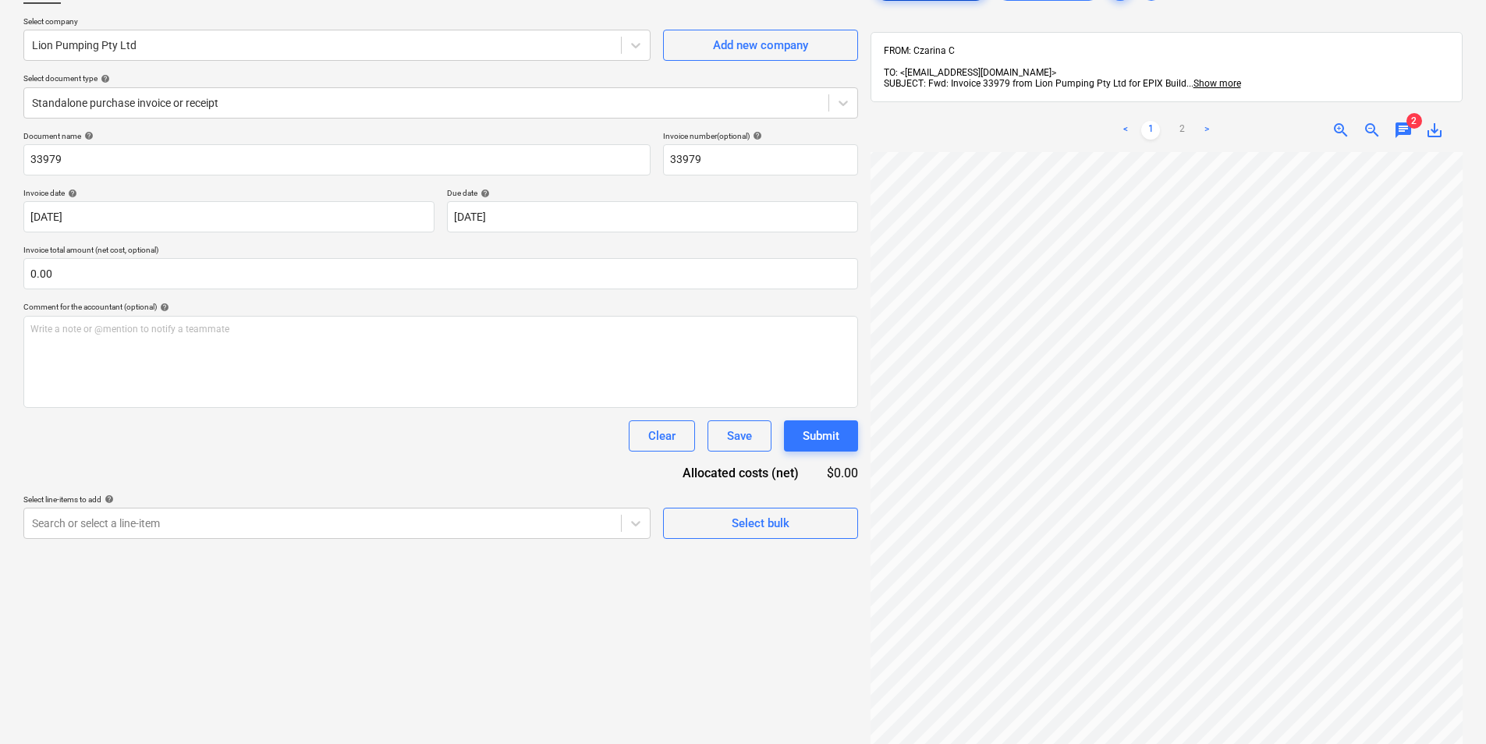
scroll to position [156, 0]
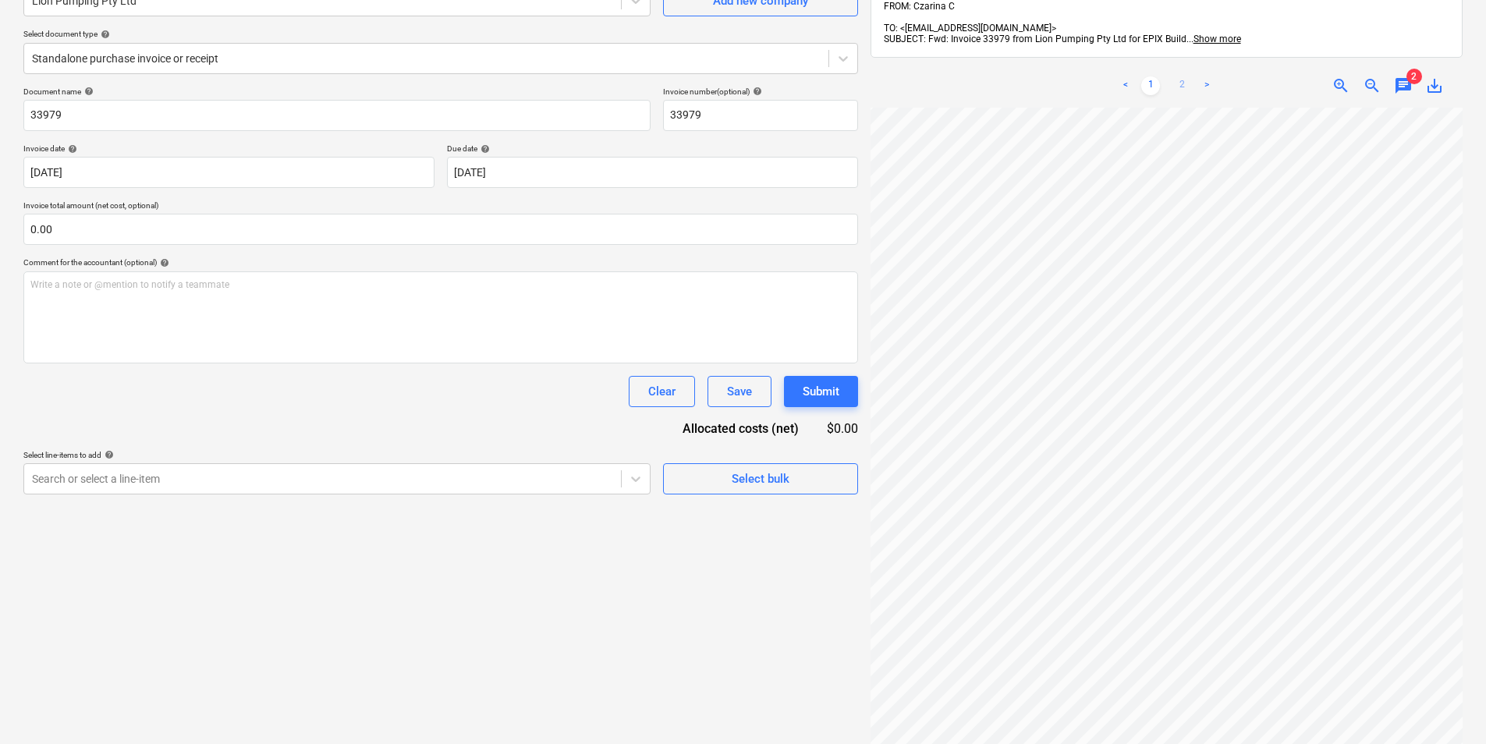
click at [1183, 76] on link "2" at bounding box center [1182, 85] width 19 height 19
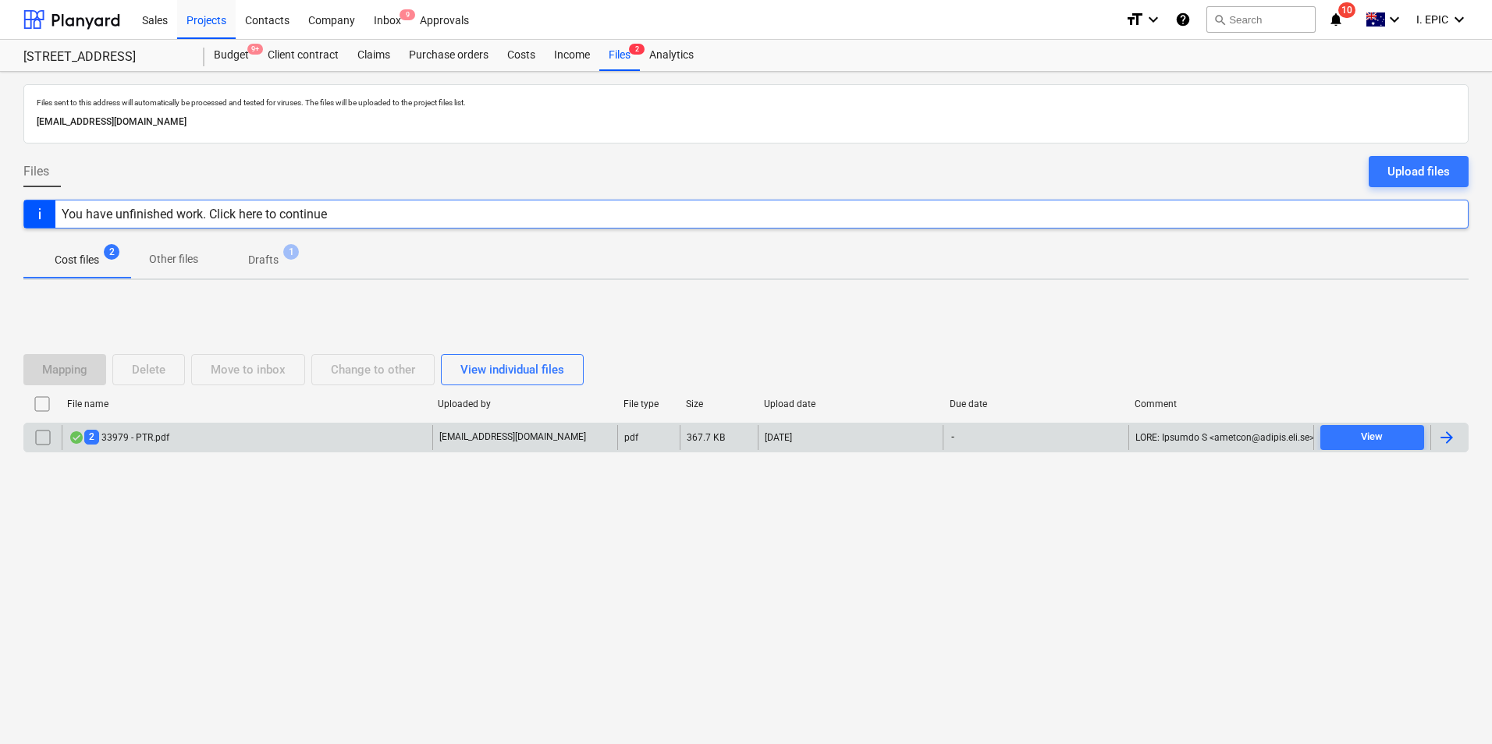
click at [356, 450] on div "2 33979 - PTR.pdf [EMAIL_ADDRESS][DOMAIN_NAME] pdf 367.7 KB [DATE] - View" at bounding box center [745, 438] width 1445 height 30
click at [396, 433] on div "2 33979 - PTR.pdf" at bounding box center [247, 437] width 371 height 25
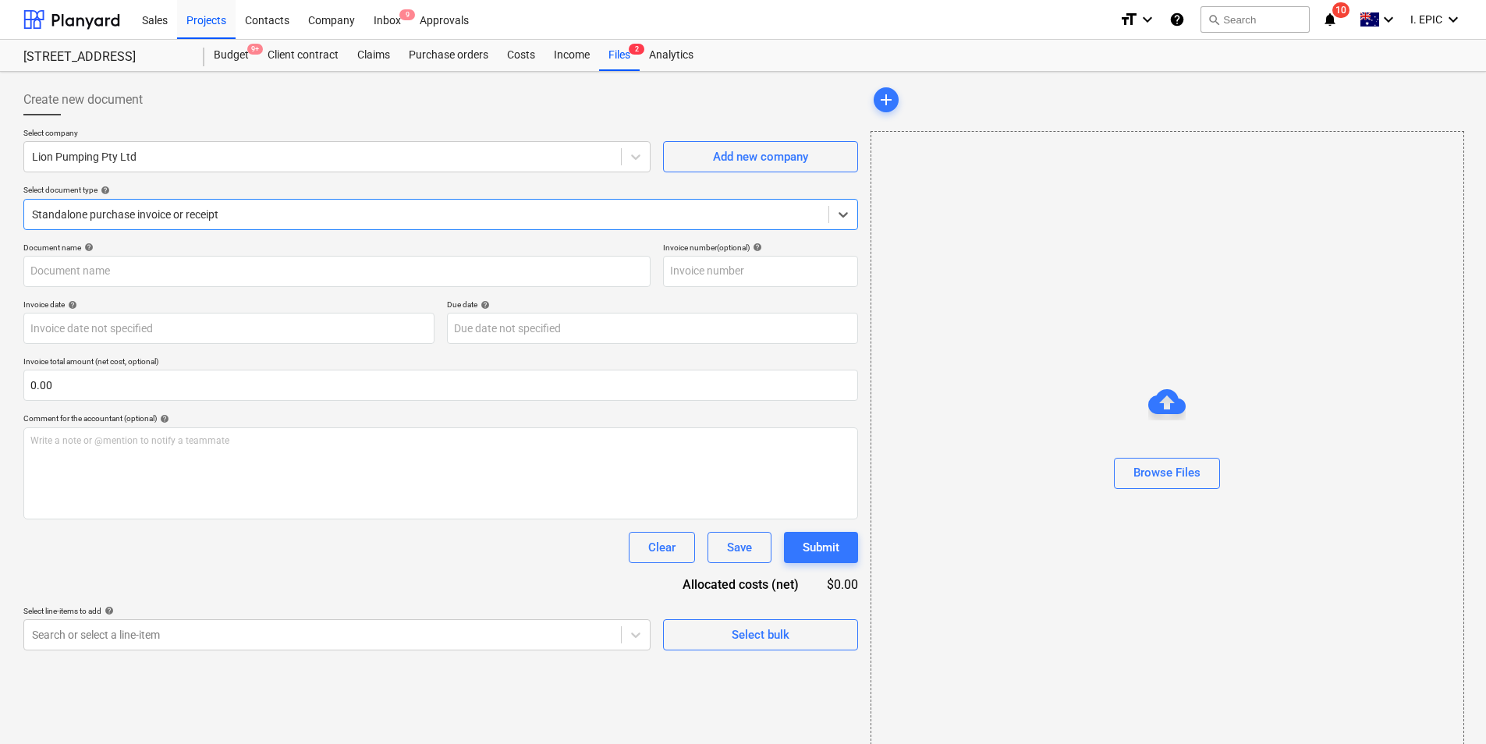
type input "33979"
type input "[DATE]"
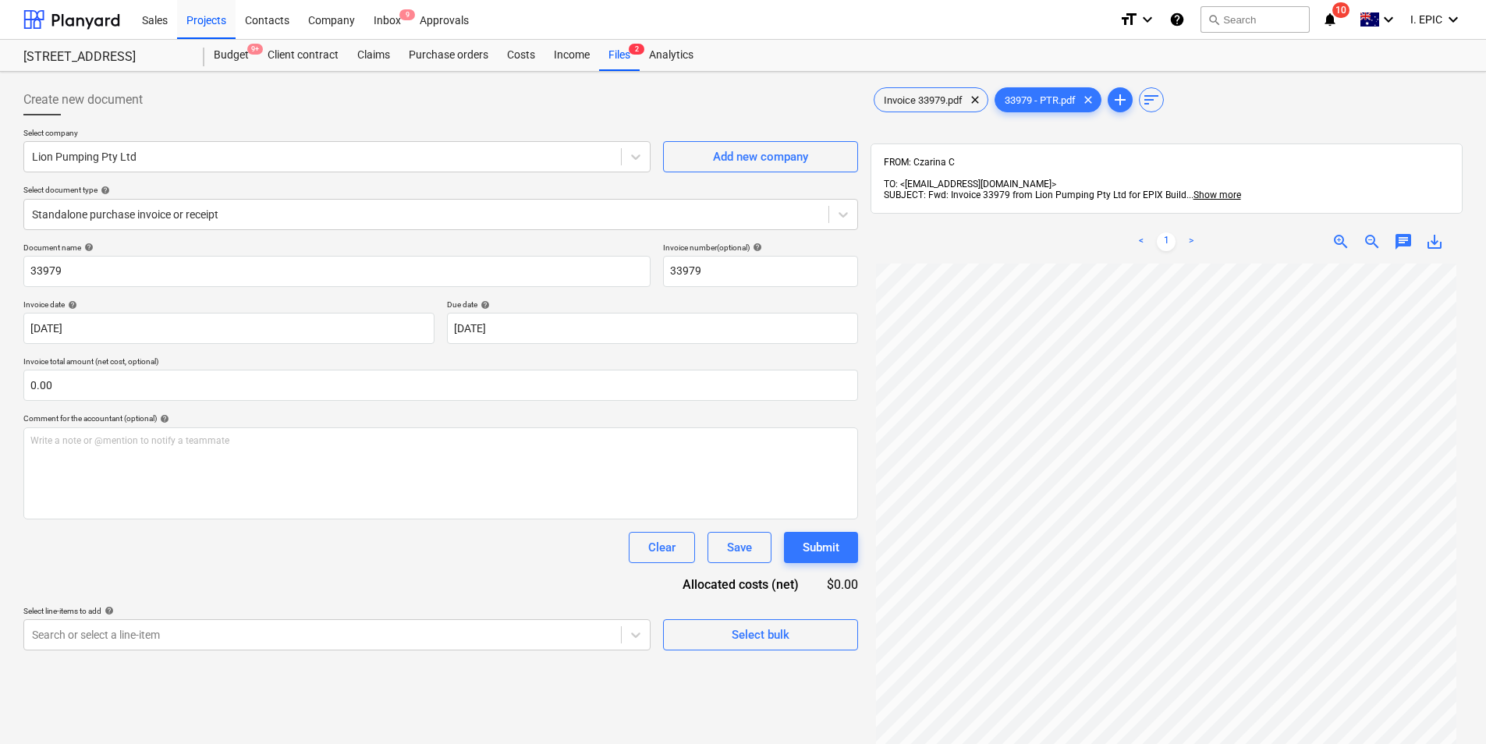
click at [1143, 232] on link "<" at bounding box center [1141, 241] width 19 height 19
click at [948, 90] on div "Invoice 33979.pdf clear" at bounding box center [931, 99] width 115 height 25
